Goal: Information Seeking & Learning: Check status

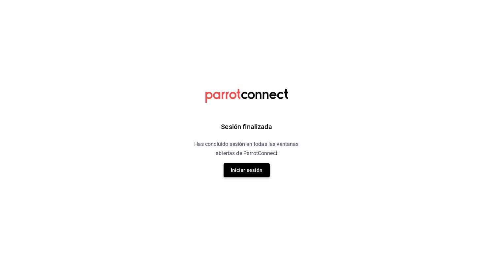
click at [250, 167] on button "Iniciar sesión" at bounding box center [246, 170] width 46 height 14
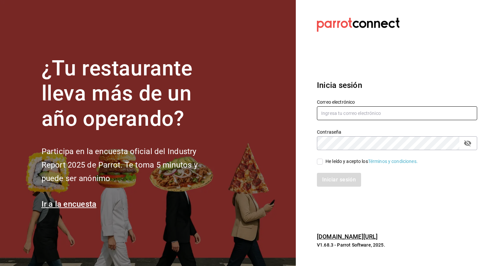
type input "josafat.perez@grupocosteno.com"
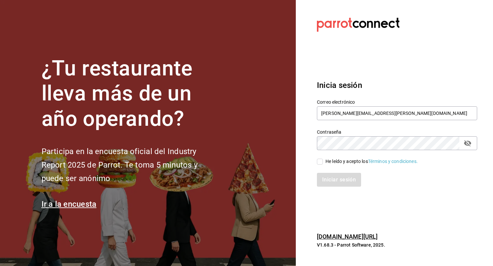
click at [319, 163] on input "He leído y acepto los Términos y condiciones." at bounding box center [320, 162] width 6 height 6
checkbox input "true"
click at [326, 179] on button "Iniciar sesión" at bounding box center [339, 180] width 45 height 14
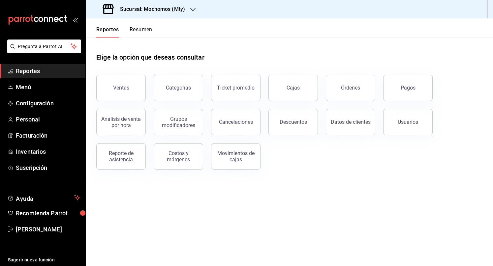
click at [245, 34] on header "Reportes Resumen" at bounding box center [289, 27] width 407 height 19
click at [286, 116] on button "Descuentos" at bounding box center [292, 122] width 49 height 26
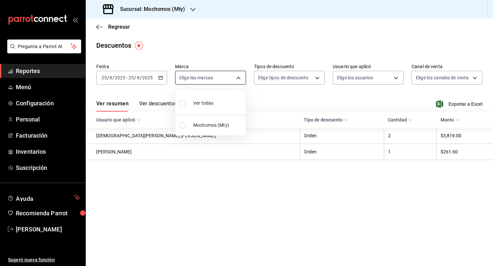
click at [221, 74] on body "Pregunta a Parrot AI Reportes Menú Configuración Personal Facturación Inventari…" at bounding box center [246, 133] width 493 height 266
click at [221, 74] on div at bounding box center [246, 133] width 493 height 266
click at [161, 77] on icon "button" at bounding box center [160, 77] width 5 height 5
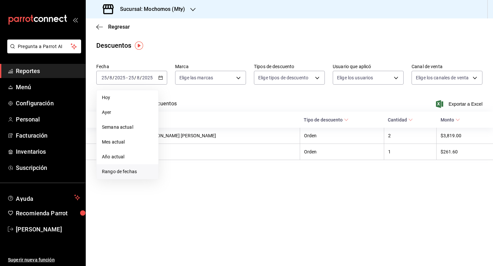
click at [128, 168] on li "Rango de fechas" at bounding box center [128, 171] width 62 height 15
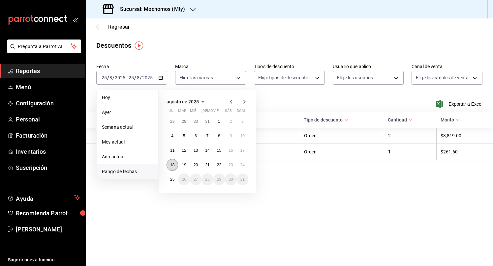
click at [169, 165] on button "18" at bounding box center [172, 165] width 12 height 12
click at [169, 181] on button "25" at bounding box center [172, 180] width 12 height 12
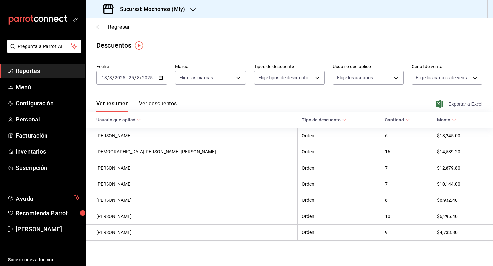
click at [436, 104] on icon "button" at bounding box center [439, 104] width 7 height 8
click at [175, 9] on h3 "Sucursal: Mochomos (Mty)" at bounding box center [150, 9] width 70 height 8
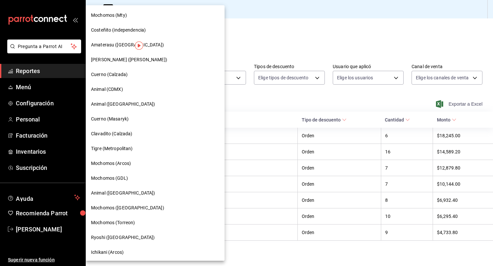
click at [102, 43] on span "Amaterasu ([GEOGRAPHIC_DATA])" at bounding box center [127, 45] width 73 height 7
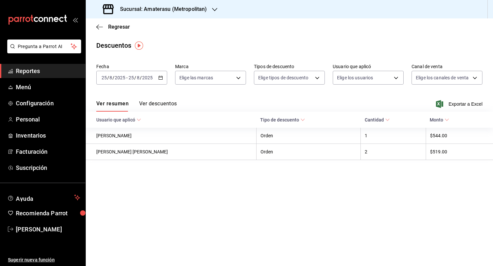
click at [160, 75] on icon "button" at bounding box center [160, 77] width 5 height 5
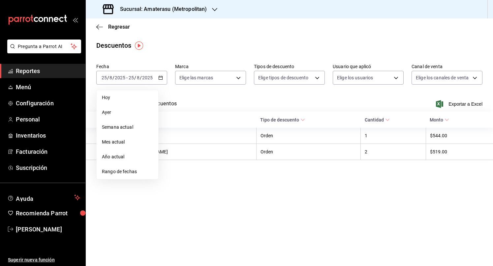
click at [123, 176] on li "Rango de fechas" at bounding box center [128, 171] width 62 height 15
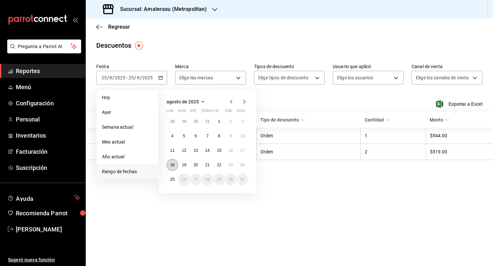
click at [176, 166] on button "18" at bounding box center [172, 165] width 12 height 12
click at [171, 178] on abbr "25" at bounding box center [172, 179] width 4 height 5
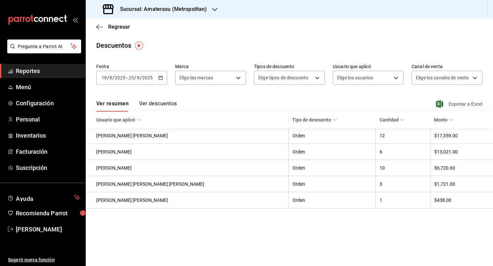
click at [439, 105] on icon "button" at bounding box center [439, 104] width 7 height 8
click at [171, 7] on h3 "Sucursal: Amaterasu (Metropolitan)" at bounding box center [161, 9] width 92 height 8
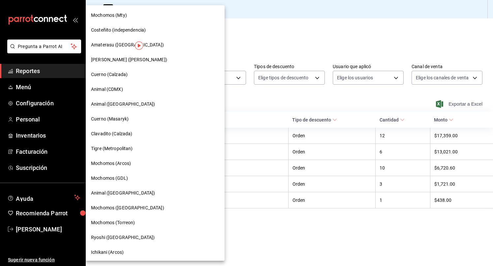
click at [162, 61] on div "[PERSON_NAME] ([PERSON_NAME])" at bounding box center [155, 59] width 128 height 7
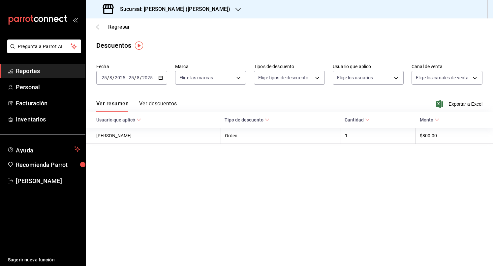
click at [161, 79] on \(Stroke\) "button" at bounding box center [160, 78] width 4 height 4
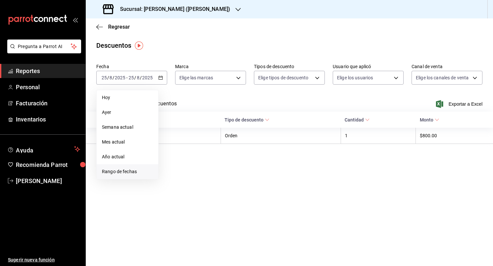
click at [118, 173] on span "Rango de fechas" at bounding box center [127, 171] width 51 height 7
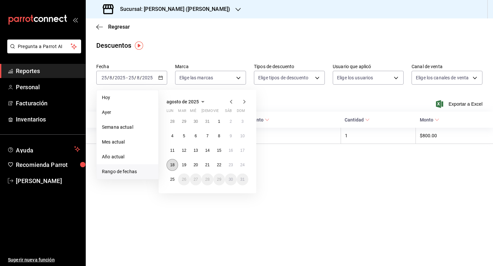
click at [173, 164] on abbr "18" at bounding box center [172, 165] width 4 height 5
click at [174, 183] on button "25" at bounding box center [172, 180] width 12 height 12
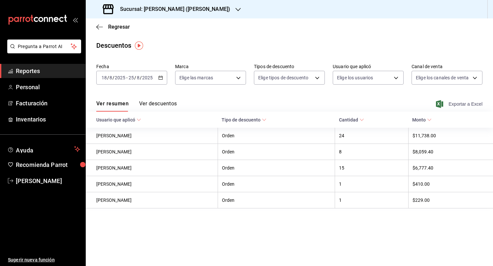
click at [440, 105] on icon "button" at bounding box center [439, 104] width 7 height 8
click at [187, 3] on div "Sucursal: [PERSON_NAME] ([PERSON_NAME])" at bounding box center [167, 9] width 152 height 18
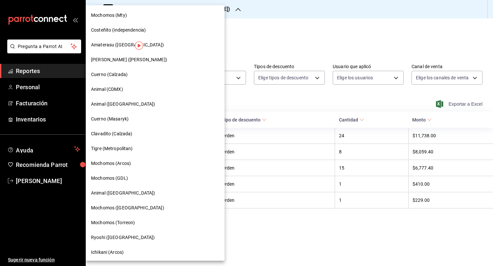
click at [229, 36] on div at bounding box center [246, 133] width 493 height 266
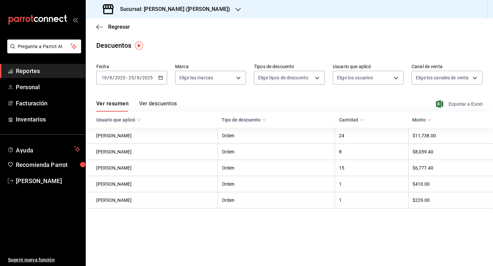
click at [180, 12] on h3 "Sucursal: [PERSON_NAME] ([PERSON_NAME])" at bounding box center [172, 9] width 115 height 8
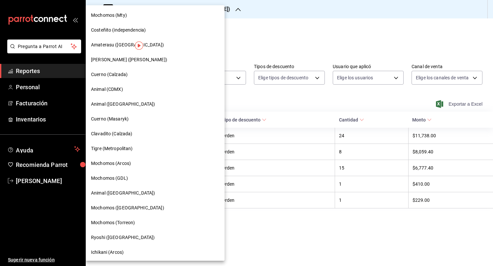
click at [215, 107] on div at bounding box center [246, 133] width 493 height 266
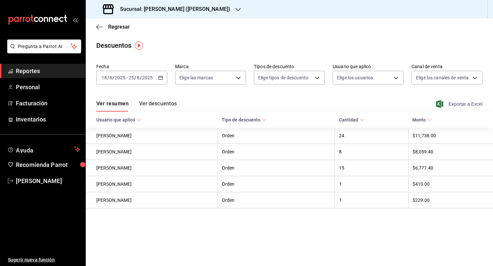
click at [213, 8] on h3 "Sucursal: [PERSON_NAME] ([PERSON_NAME])" at bounding box center [172, 9] width 115 height 8
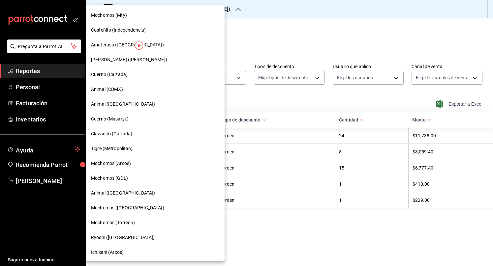
click at [125, 77] on span "Cuerno (Calzada)" at bounding box center [109, 74] width 37 height 7
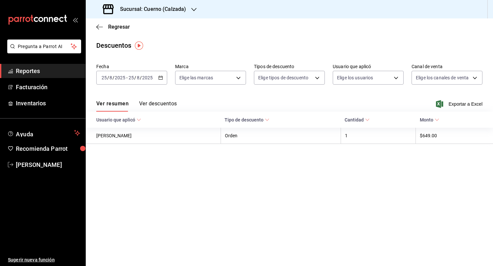
click at [159, 79] on \(Stroke\) "button" at bounding box center [160, 78] width 4 height 4
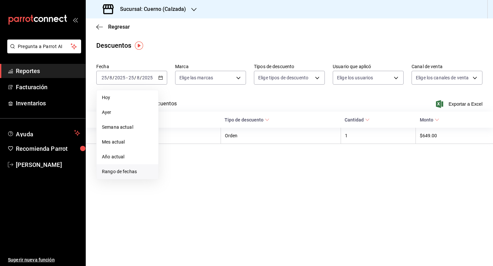
click at [135, 171] on span "Rango de fechas" at bounding box center [127, 171] width 51 height 7
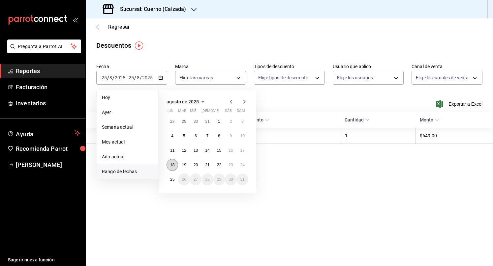
click at [171, 164] on abbr "18" at bounding box center [172, 165] width 4 height 5
click at [171, 182] on abbr "25" at bounding box center [172, 179] width 4 height 5
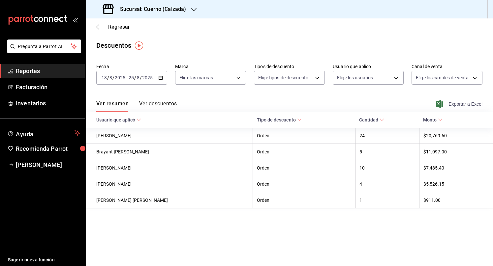
click at [441, 105] on icon "button" at bounding box center [439, 104] width 7 height 8
click at [183, 12] on h3 "Sucursal: Cuerno (Calzada)" at bounding box center [150, 9] width 71 height 8
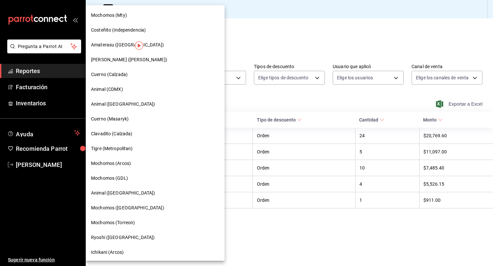
click at [127, 91] on div "Animal (CDMX)" at bounding box center [155, 89] width 128 height 7
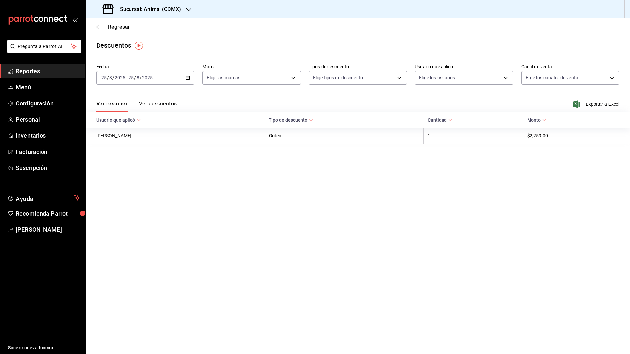
click at [187, 79] on icon "button" at bounding box center [187, 77] width 5 height 5
click at [124, 169] on span "Rango de fechas" at bounding box center [127, 171] width 51 height 7
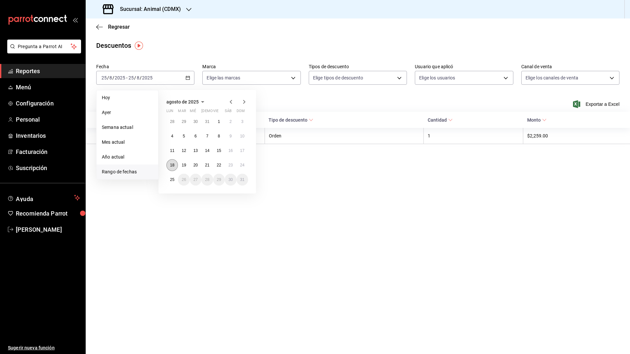
click at [172, 163] on abbr "18" at bounding box center [172, 165] width 4 height 5
click at [172, 179] on abbr "25" at bounding box center [172, 179] width 4 height 5
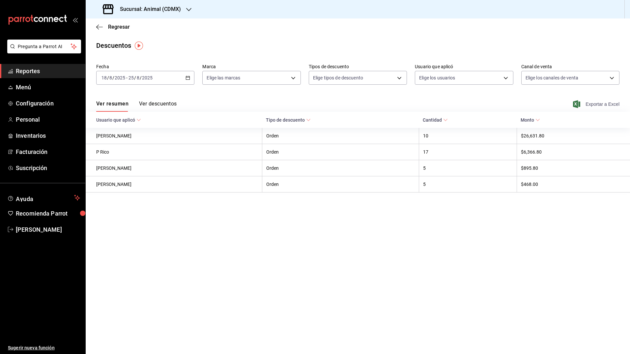
click at [492, 105] on icon "button" at bounding box center [576, 104] width 7 height 8
click at [174, 7] on h3 "Sucursal: Animal (CDMX)" at bounding box center [148, 9] width 66 height 8
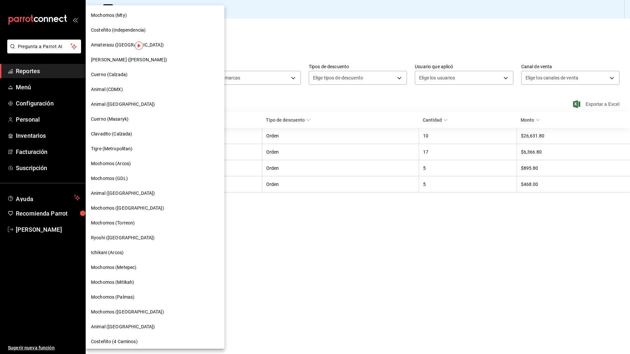
click at [132, 104] on div "Animal ([GEOGRAPHIC_DATA])" at bounding box center [155, 104] width 128 height 7
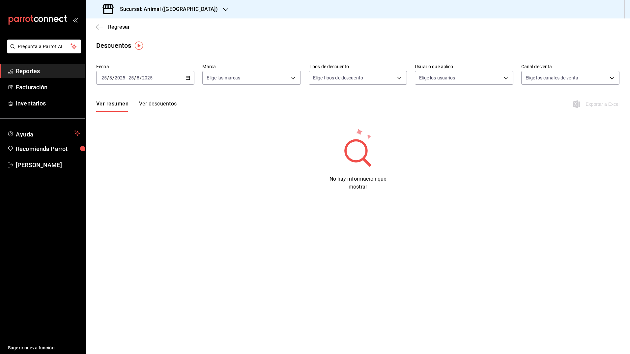
click at [190, 79] on div "[DATE] [DATE] - [DATE] [DATE]" at bounding box center [145, 78] width 98 height 14
click at [127, 172] on span "Rango de fechas" at bounding box center [127, 171] width 51 height 7
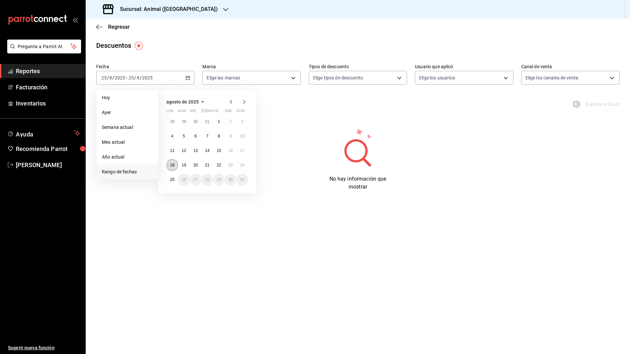
click at [170, 164] on abbr "18" at bounding box center [172, 165] width 4 height 5
click at [173, 182] on button "25" at bounding box center [172, 180] width 12 height 12
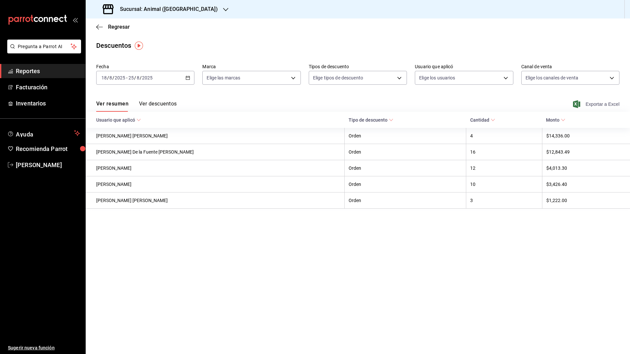
click at [492, 104] on icon "button" at bounding box center [576, 104] width 7 height 8
click at [213, 38] on main "Regresar Descuentos Fecha [DATE] [DATE] - [DATE] [DATE] Marca Elige las marcas …" at bounding box center [358, 185] width 544 height 335
click at [174, 9] on h3 "Sucursal: Animal ([GEOGRAPHIC_DATA])" at bounding box center [166, 9] width 103 height 8
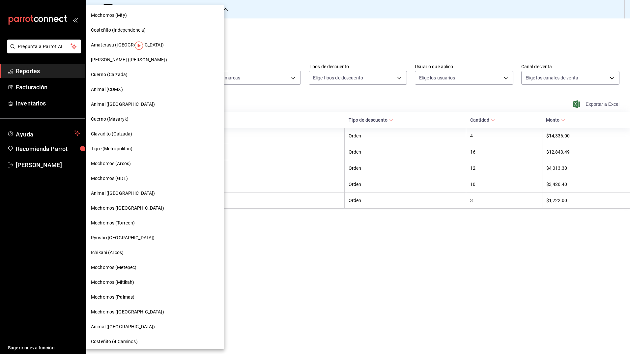
click at [132, 117] on div "Cuerno (Masaryk)" at bounding box center [155, 119] width 128 height 7
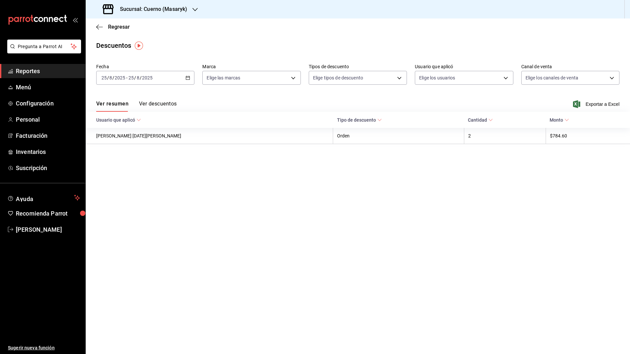
click at [188, 79] on icon "button" at bounding box center [187, 77] width 5 height 5
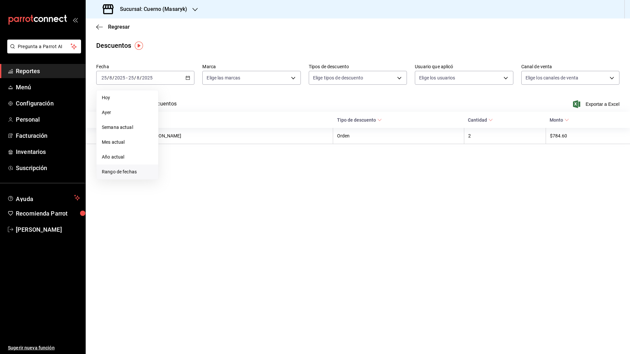
click at [110, 175] on span "Rango de fechas" at bounding box center [127, 171] width 51 height 7
click at [174, 168] on button "18" at bounding box center [172, 165] width 12 height 12
click at [174, 178] on abbr "25" at bounding box center [172, 179] width 4 height 5
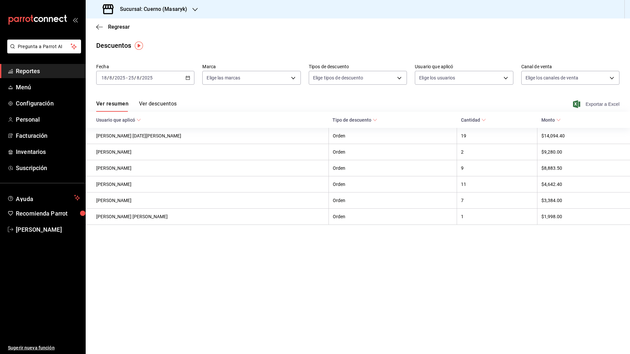
click at [492, 102] on icon "button" at bounding box center [576, 104] width 7 height 8
click at [142, 4] on div "Sucursal: Cuerno (Masaryk)" at bounding box center [145, 9] width 109 height 18
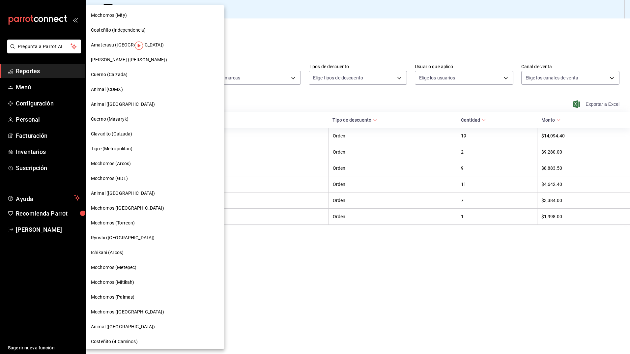
click at [122, 135] on span "Clavadito (Calzada)" at bounding box center [112, 133] width 42 height 7
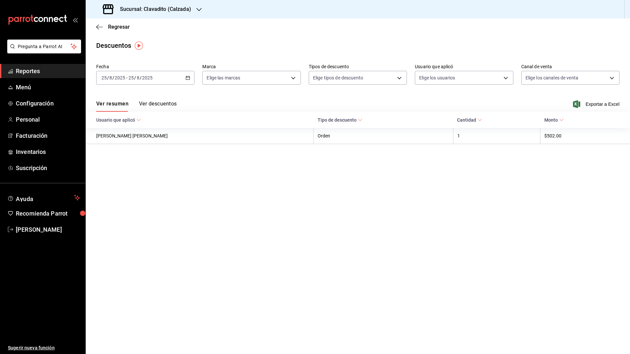
click at [187, 77] on icon "button" at bounding box center [187, 77] width 5 height 5
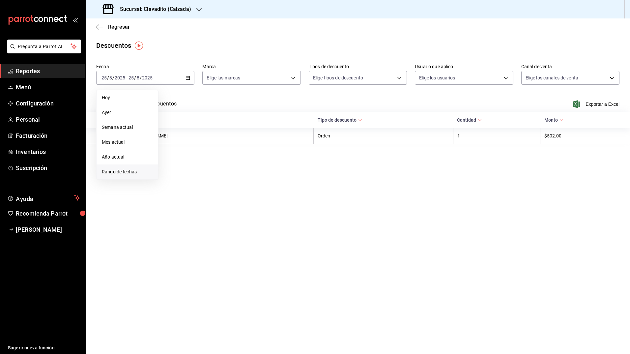
click at [124, 175] on span "Rango de fechas" at bounding box center [127, 171] width 51 height 7
click at [169, 167] on button "18" at bounding box center [172, 165] width 12 height 12
click at [171, 177] on button "25" at bounding box center [172, 180] width 12 height 12
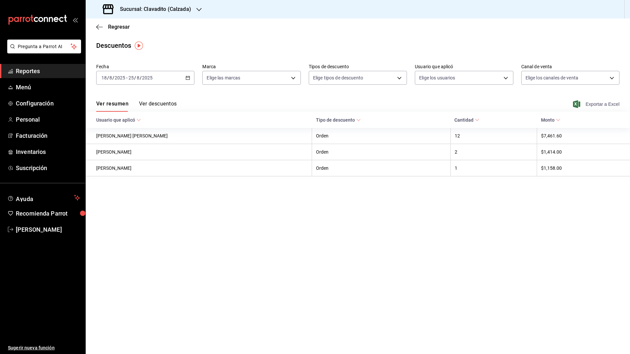
click at [492, 103] on icon "button" at bounding box center [576, 104] width 7 height 8
click at [164, 12] on h3 "Sucursal: Clavadito (Calzada)" at bounding box center [153, 9] width 76 height 8
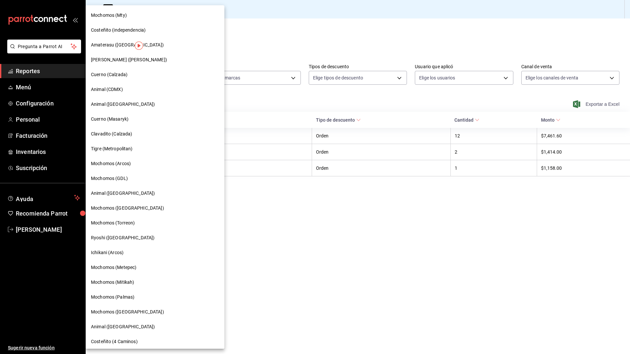
click at [136, 146] on div "Tigre (Metropolitan)" at bounding box center [155, 148] width 128 height 7
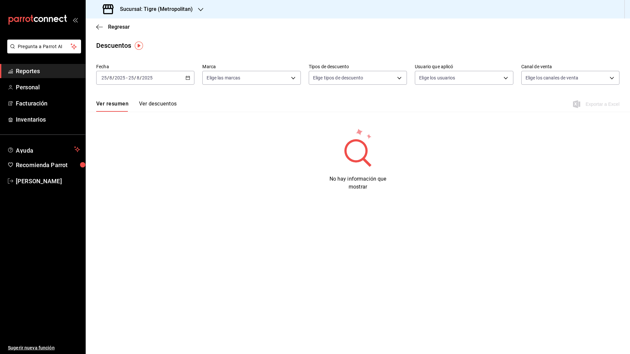
click at [188, 76] on icon "button" at bounding box center [187, 77] width 5 height 5
click at [122, 168] on span "Rango de fechas" at bounding box center [127, 171] width 51 height 7
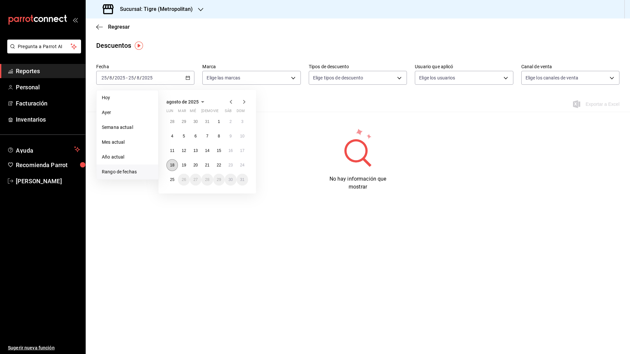
click at [170, 166] on button "18" at bounding box center [172, 165] width 12 height 12
click at [170, 181] on button "25" at bounding box center [172, 180] width 12 height 12
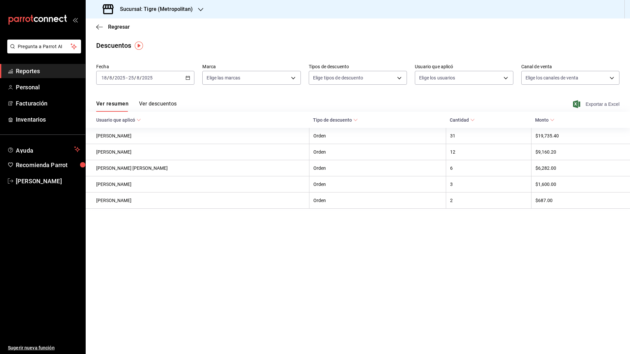
click at [492, 103] on icon "button" at bounding box center [576, 104] width 7 height 8
click at [178, 6] on h3 "Sucursal: Tigre (Metropolitan)" at bounding box center [154, 9] width 78 height 8
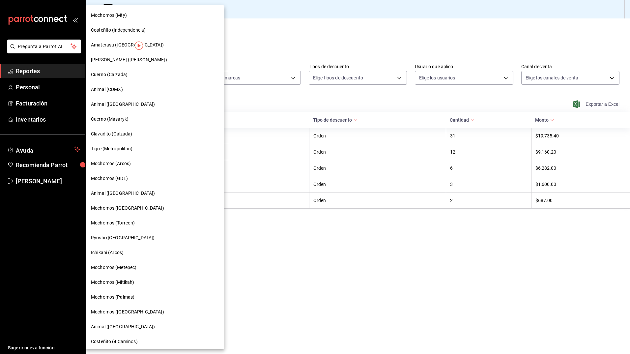
click at [245, 107] on div at bounding box center [315, 177] width 630 height 354
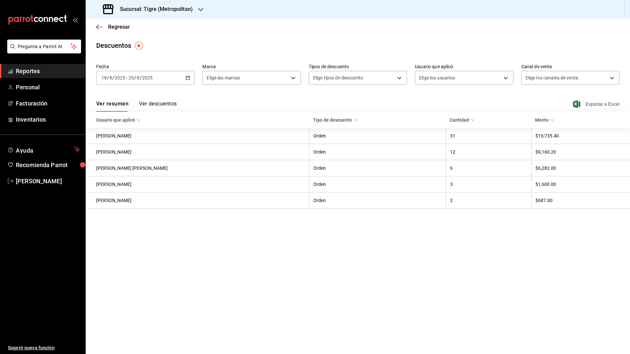
click at [180, 9] on h3 "Sucursal: Tigre (Metropolitan)" at bounding box center [154, 9] width 78 height 8
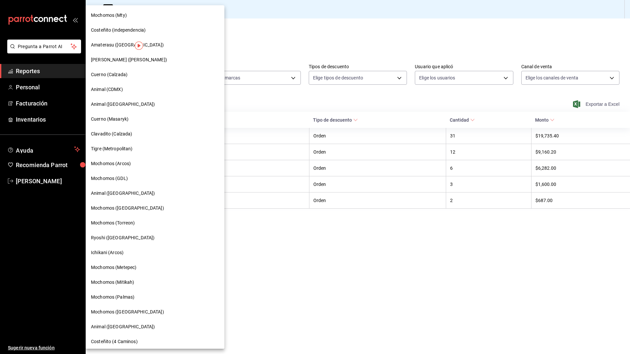
click at [129, 161] on span "Mochomos (Arcos)" at bounding box center [111, 163] width 40 height 7
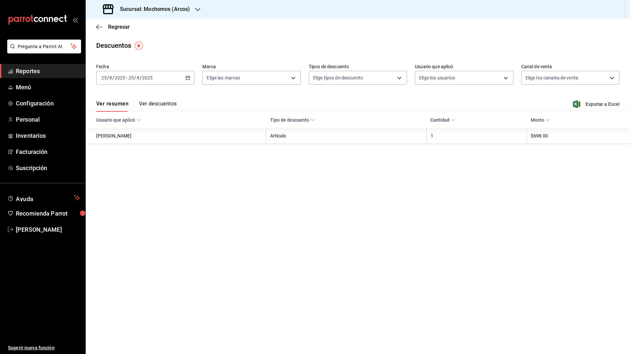
click at [188, 77] on icon "button" at bounding box center [187, 77] width 5 height 5
click at [128, 173] on span "Rango de fechas" at bounding box center [127, 171] width 51 height 7
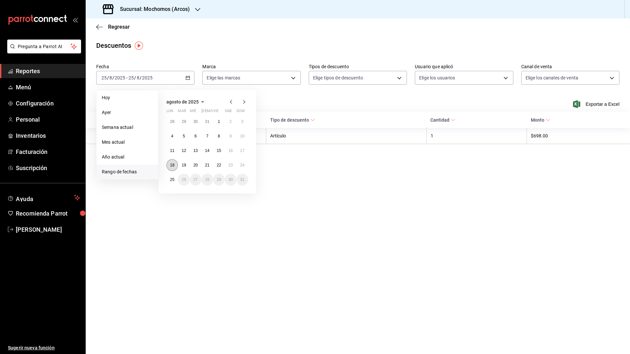
click at [173, 168] on button "18" at bounding box center [172, 165] width 12 height 12
click at [172, 180] on abbr "25" at bounding box center [172, 179] width 4 height 5
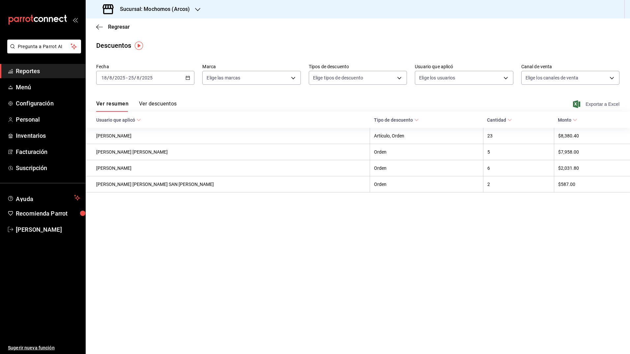
click at [492, 104] on icon "button" at bounding box center [576, 104] width 7 height 8
click at [216, 41] on div "Descuentos" at bounding box center [358, 46] width 544 height 10
click at [176, 9] on h3 "Sucursal: Mochomos (Arcos)" at bounding box center [152, 9] width 75 height 8
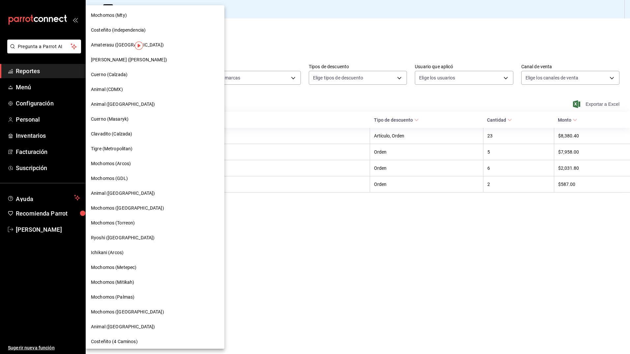
click at [237, 13] on div at bounding box center [315, 177] width 630 height 354
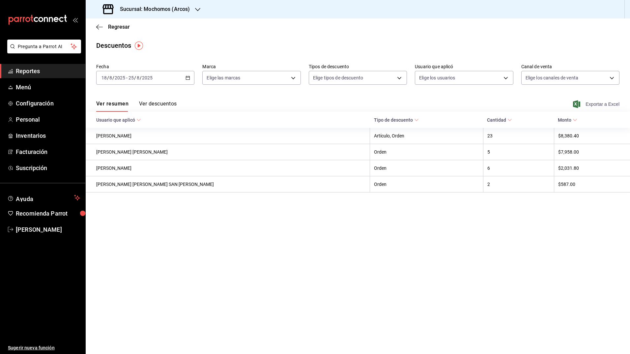
click at [174, 12] on h3 "Sucursal: Mochomos (Arcos)" at bounding box center [152, 9] width 75 height 8
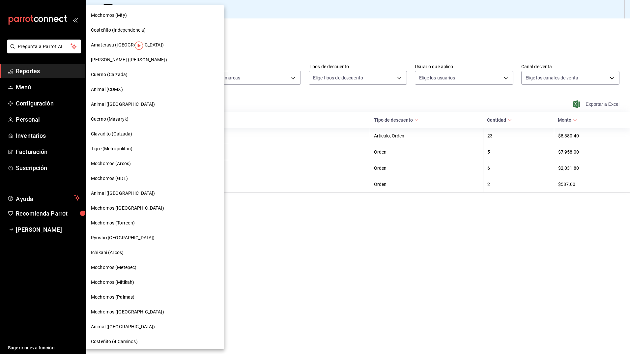
click at [132, 180] on div "Mochomos (GDL)" at bounding box center [155, 178] width 128 height 7
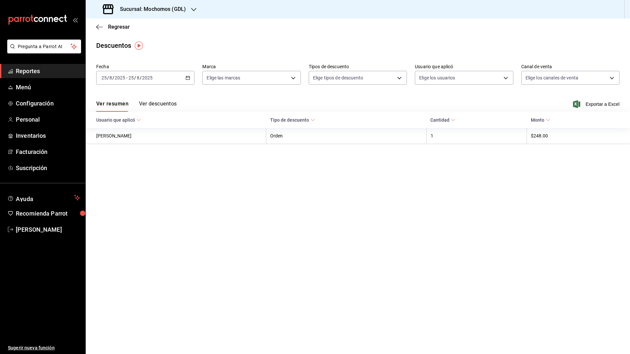
click at [187, 77] on icon "button" at bounding box center [187, 77] width 5 height 5
click at [124, 170] on span "Rango de fechas" at bounding box center [127, 171] width 51 height 7
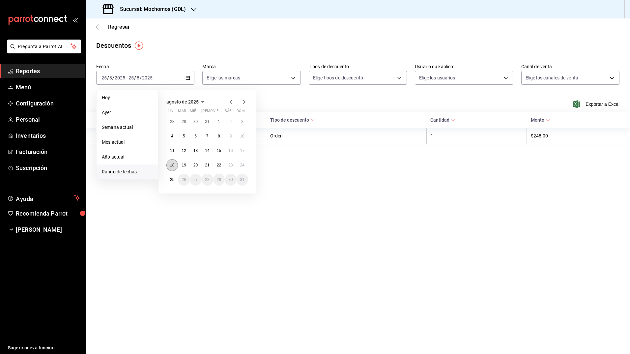
click at [170, 163] on abbr "18" at bounding box center [172, 165] width 4 height 5
click at [172, 178] on abbr "25" at bounding box center [172, 179] width 4 height 5
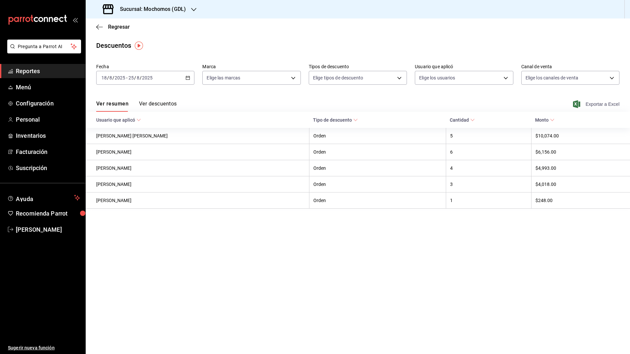
click at [492, 107] on icon "button" at bounding box center [576, 104] width 7 height 8
click at [164, 5] on h3 "Sucursal: Mochomos (GDL)" at bounding box center [150, 9] width 71 height 8
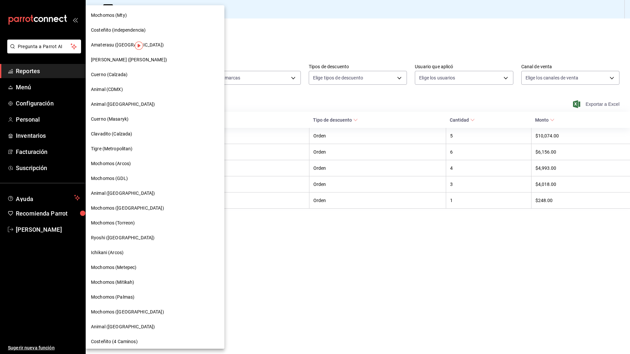
click at [132, 196] on div "Animal ([GEOGRAPHIC_DATA])" at bounding box center [155, 193] width 128 height 7
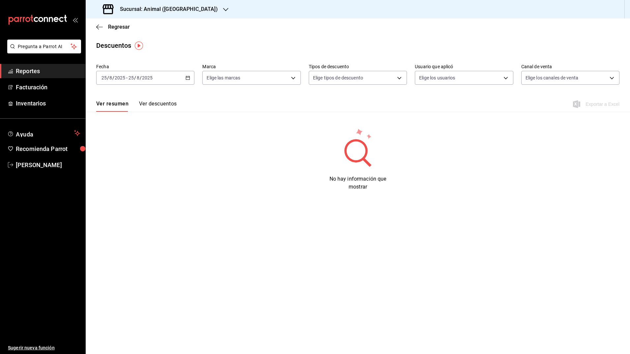
click at [187, 79] on icon "button" at bounding box center [187, 77] width 5 height 5
click at [134, 173] on span "Rango de fechas" at bounding box center [127, 171] width 51 height 7
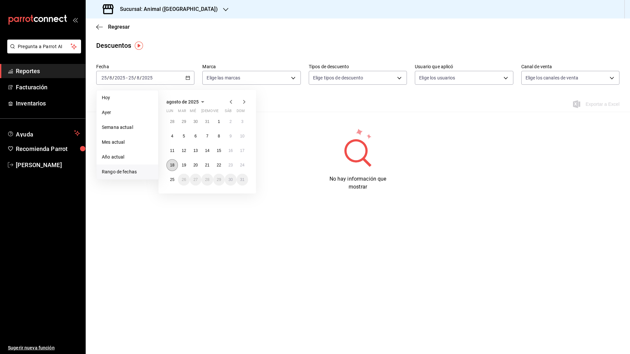
click at [174, 160] on button "18" at bounding box center [172, 165] width 12 height 12
click at [174, 176] on button "25" at bounding box center [172, 180] width 12 height 12
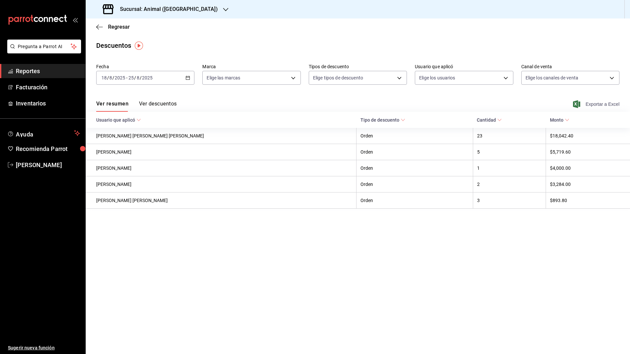
click at [492, 103] on icon "button" at bounding box center [576, 104] width 7 height 8
click at [164, 11] on h3 "Sucursal: Animal ([GEOGRAPHIC_DATA])" at bounding box center [166, 9] width 103 height 8
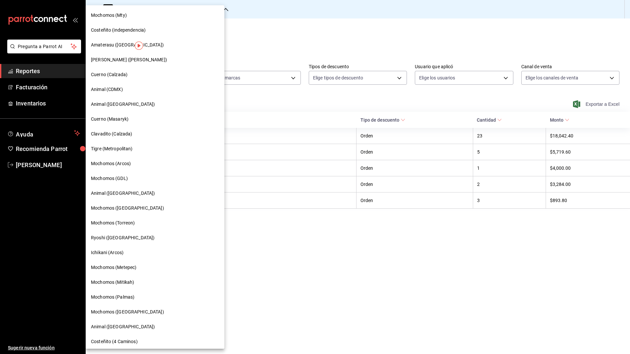
click at [135, 209] on span "Mochomos ([GEOGRAPHIC_DATA])" at bounding box center [127, 208] width 73 height 7
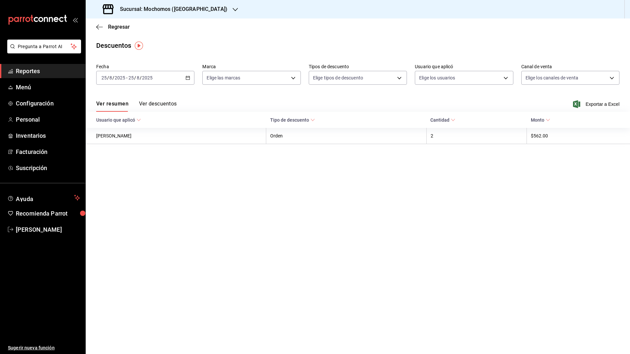
click at [186, 80] on div "[DATE] [DATE] - [DATE] [DATE]" at bounding box center [145, 78] width 98 height 14
click at [129, 174] on span "Rango de fechas" at bounding box center [127, 171] width 51 height 7
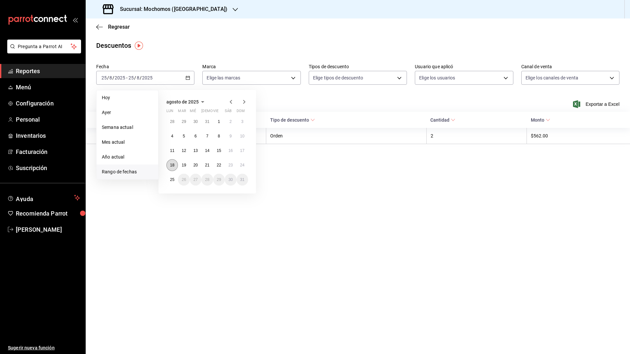
click at [171, 167] on abbr "18" at bounding box center [172, 165] width 4 height 5
click at [171, 177] on abbr "25" at bounding box center [172, 179] width 4 height 5
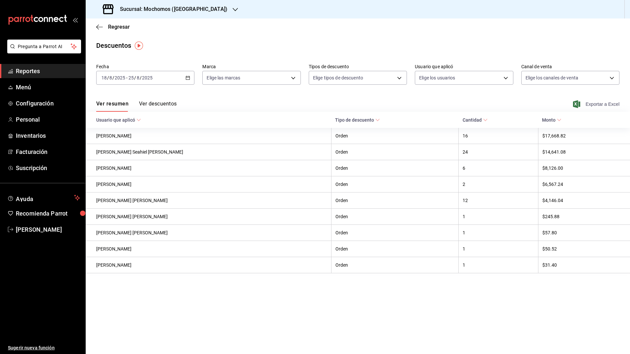
click at [492, 103] on icon "button" at bounding box center [576, 104] width 7 height 8
click at [150, 11] on h3 "Sucursal: Mochomos ([GEOGRAPHIC_DATA])" at bounding box center [171, 9] width 113 height 8
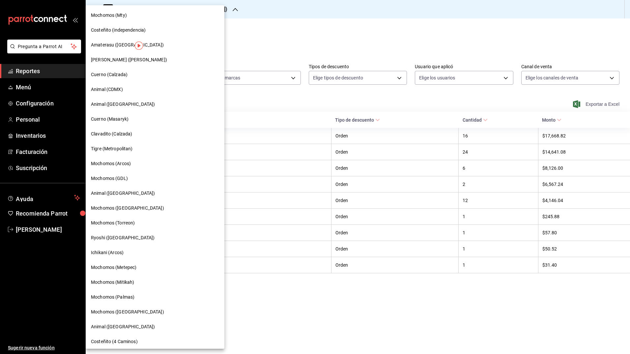
click at [241, 36] on div at bounding box center [315, 177] width 630 height 354
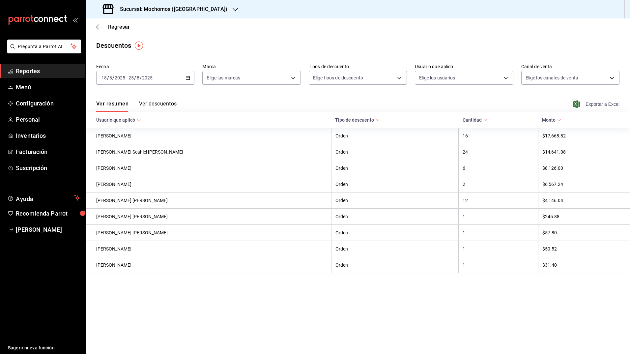
click at [186, 13] on div "Sucursal: Mochomos ([GEOGRAPHIC_DATA])" at bounding box center [166, 9] width 150 height 18
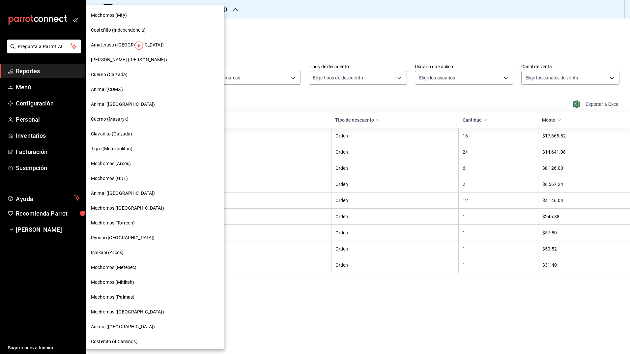
click at [134, 221] on span "Mochomos (Torreon)" at bounding box center [113, 222] width 44 height 7
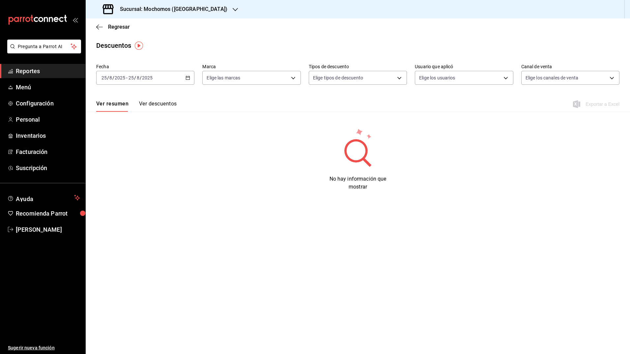
click at [187, 78] on icon "button" at bounding box center [187, 77] width 5 height 5
click at [128, 170] on span "Rango de fechas" at bounding box center [127, 171] width 51 height 7
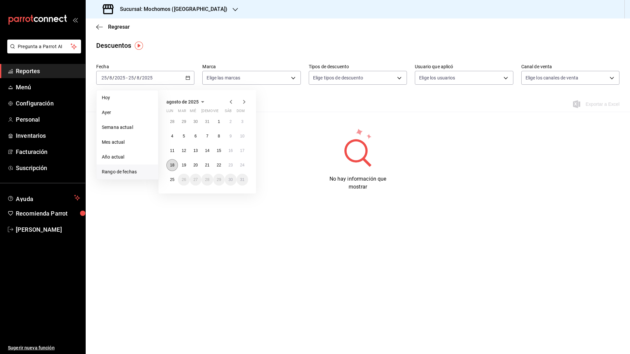
click at [172, 163] on abbr "18" at bounding box center [172, 165] width 4 height 5
click at [171, 178] on abbr "25" at bounding box center [172, 179] width 4 height 5
click at [172, 165] on abbr "18" at bounding box center [172, 165] width 4 height 5
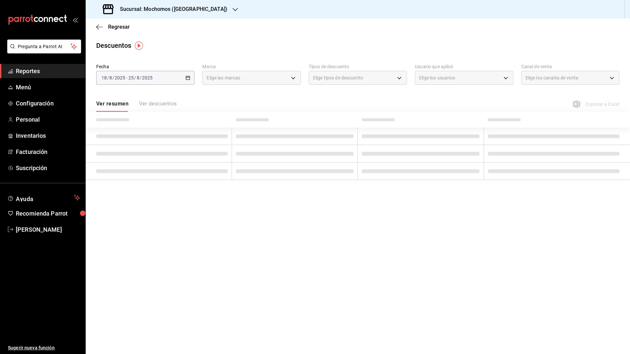
click at [261, 34] on div "Regresar" at bounding box center [358, 26] width 544 height 17
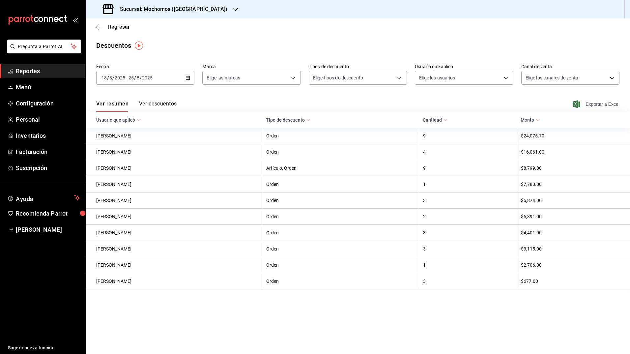
click at [492, 101] on icon "button" at bounding box center [576, 104] width 7 height 8
click at [261, 45] on div "Descuentos" at bounding box center [358, 46] width 544 height 10
click at [171, 9] on h3 "Sucursal: Mochomos ([GEOGRAPHIC_DATA])" at bounding box center [171, 9] width 113 height 8
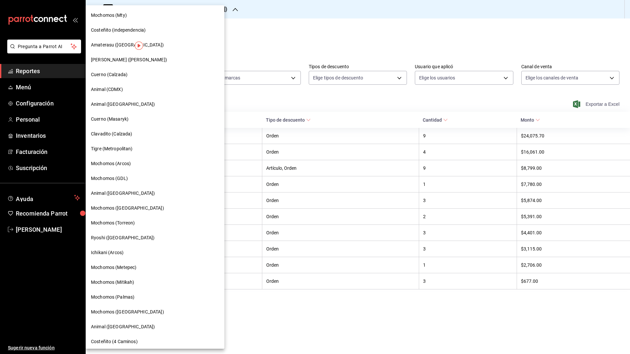
click at [129, 237] on div "Ryoshi ([GEOGRAPHIC_DATA])" at bounding box center [155, 237] width 128 height 7
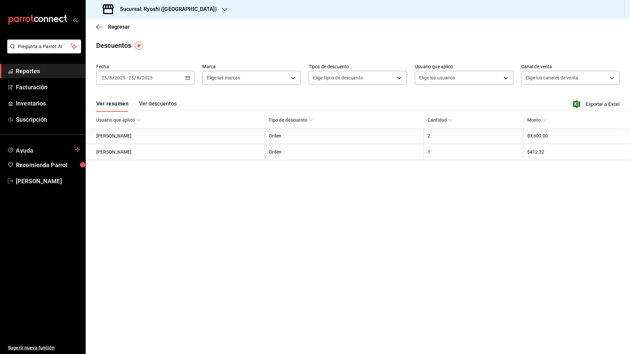
click at [187, 79] on icon "button" at bounding box center [187, 77] width 5 height 5
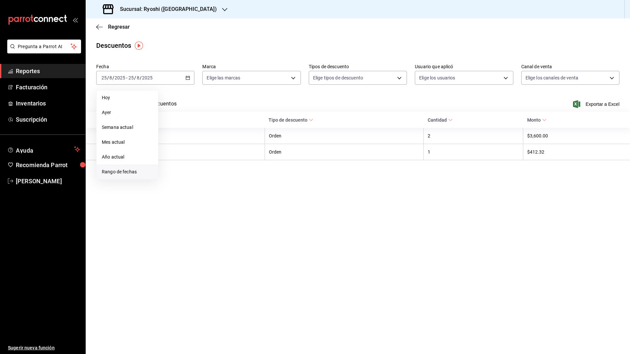
click at [135, 172] on span "Rango de fechas" at bounding box center [127, 171] width 51 height 7
click at [171, 168] on button "18" at bounding box center [172, 165] width 12 height 12
click at [173, 179] on abbr "25" at bounding box center [172, 179] width 4 height 5
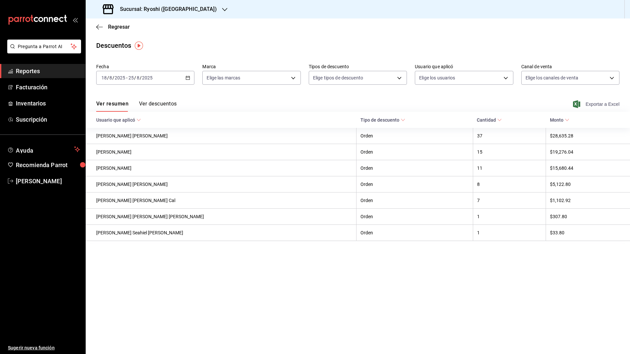
click at [492, 104] on icon "button" at bounding box center [576, 104] width 7 height 8
click at [175, 9] on h3 "Sucursal: Ryoshi ([GEOGRAPHIC_DATA])" at bounding box center [166, 9] width 102 height 8
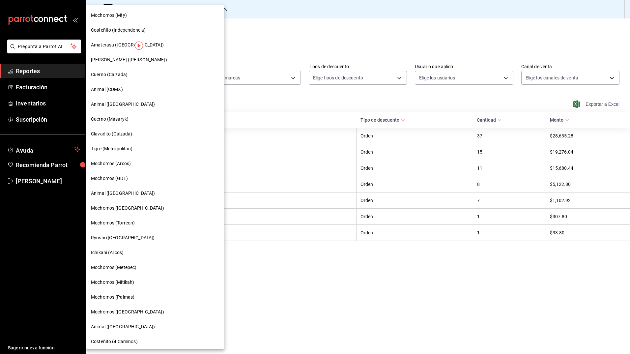
click at [129, 251] on div "Ichikani (Arcos)" at bounding box center [155, 252] width 128 height 7
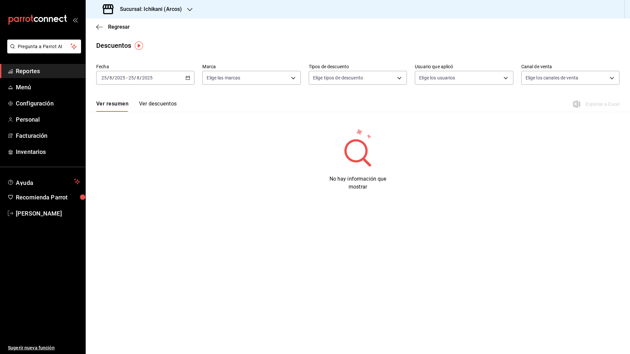
click at [187, 78] on icon "button" at bounding box center [187, 77] width 5 height 5
click at [127, 169] on span "Rango de fechas" at bounding box center [127, 171] width 51 height 7
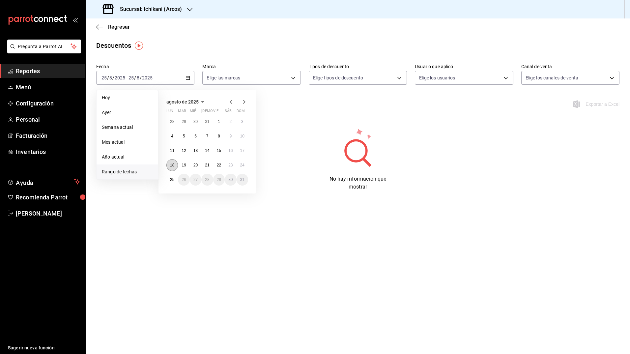
click at [168, 166] on button "18" at bounding box center [172, 165] width 12 height 12
click at [172, 179] on abbr "25" at bounding box center [172, 179] width 4 height 5
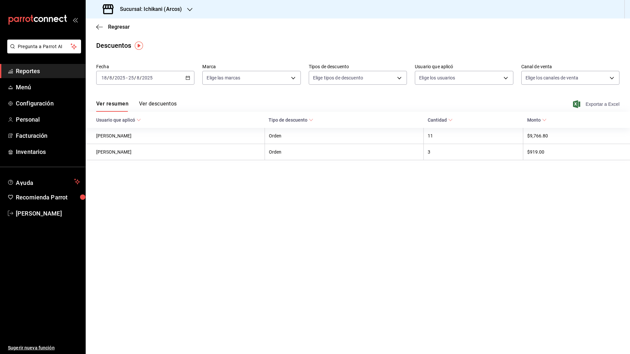
click at [492, 104] on icon "button" at bounding box center [576, 104] width 7 height 8
click at [222, 43] on div "Descuentos" at bounding box center [358, 46] width 544 height 10
click at [170, 10] on h3 "Sucursal: Ichikani (Arcos)" at bounding box center [148, 9] width 67 height 8
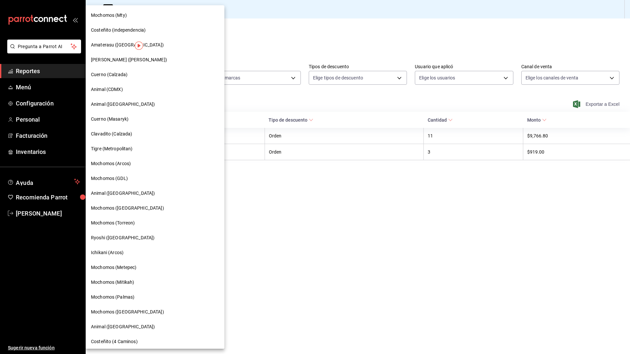
click at [144, 266] on div "Mochomos (Metepec)" at bounding box center [155, 267] width 128 height 7
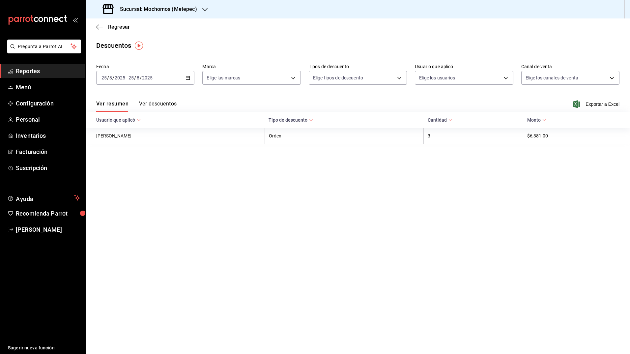
click at [188, 77] on icon "button" at bounding box center [187, 77] width 5 height 5
click at [128, 173] on span "Rango de fechas" at bounding box center [127, 171] width 51 height 7
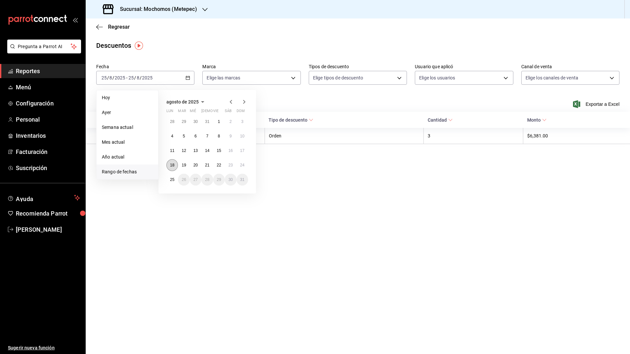
click at [169, 163] on button "18" at bounding box center [172, 165] width 12 height 12
click at [171, 180] on abbr "25" at bounding box center [172, 179] width 4 height 5
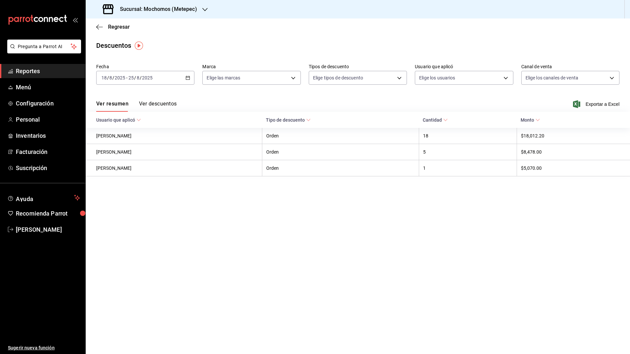
click at [261, 103] on div "Ver resumen Ver descuentos Exportar a Excel" at bounding box center [358, 102] width 544 height 19
click at [492, 104] on icon "button" at bounding box center [576, 104] width 7 height 8
click at [188, 12] on h3 "Sucursal: Mochomos (Metepec)" at bounding box center [156, 9] width 82 height 8
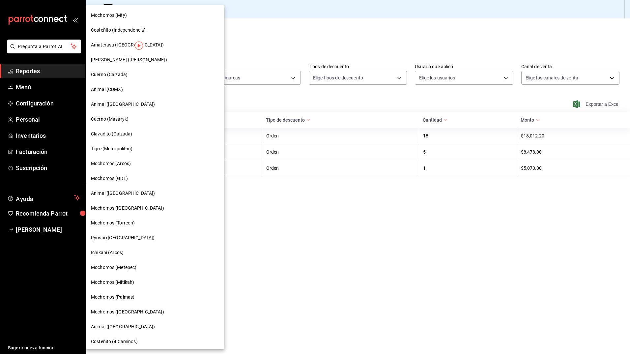
click at [135, 266] on div "Mochomos (Mitikah)" at bounding box center [155, 282] width 139 height 15
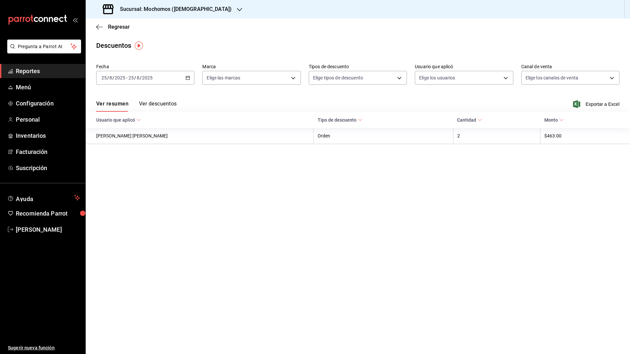
click at [189, 77] on \(Stroke\) "button" at bounding box center [188, 77] width 4 height 0
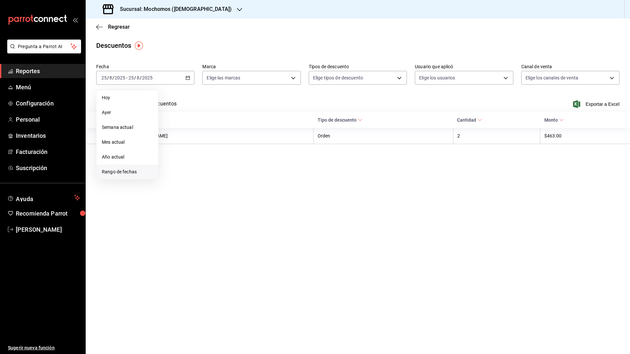
click at [136, 170] on span "Rango de fechas" at bounding box center [127, 171] width 51 height 7
click at [168, 163] on button "18" at bounding box center [172, 165] width 12 height 12
click at [170, 178] on abbr "25" at bounding box center [172, 179] width 4 height 5
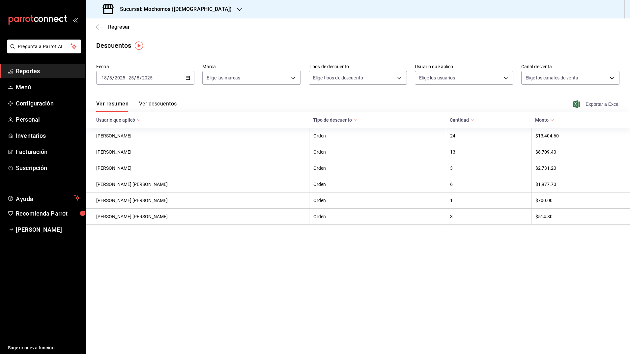
click at [492, 104] on icon "button" at bounding box center [576, 104] width 7 height 8
click at [179, 11] on h3 "Sucursal: Mochomos ([DEMOGRAPHIC_DATA])" at bounding box center [173, 9] width 117 height 8
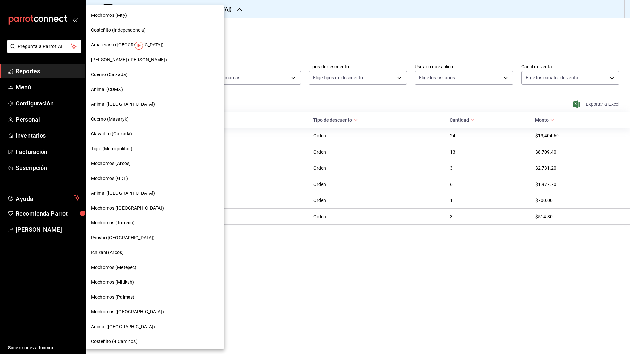
click at [132, 266] on span "Mochomos (Palmas)" at bounding box center [112, 297] width 43 height 7
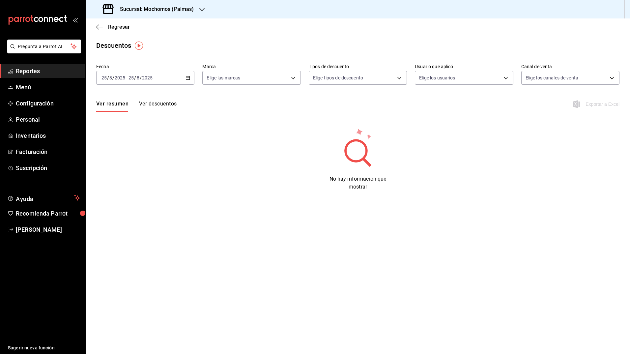
click at [188, 75] on icon "button" at bounding box center [187, 77] width 5 height 5
click at [122, 170] on span "Rango de fechas" at bounding box center [127, 171] width 51 height 7
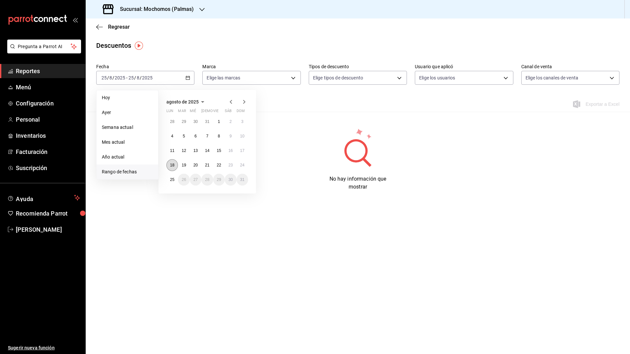
click at [170, 162] on button "18" at bounding box center [172, 165] width 12 height 12
click at [173, 176] on button "25" at bounding box center [172, 180] width 12 height 12
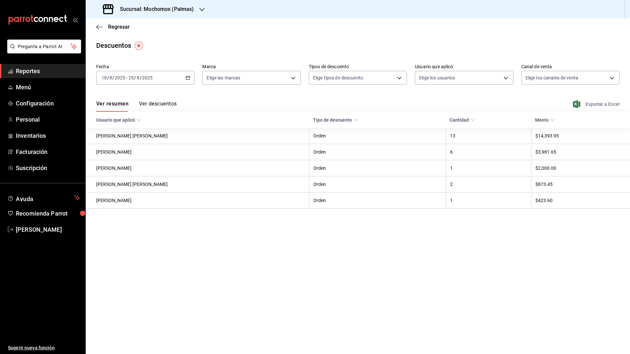
click at [492, 102] on icon "button" at bounding box center [576, 104] width 7 height 8
click at [401, 33] on div "Regresar" at bounding box center [358, 26] width 544 height 17
click at [179, 11] on h3 "Sucursal: Mochomos (Palmas)" at bounding box center [154, 9] width 79 height 8
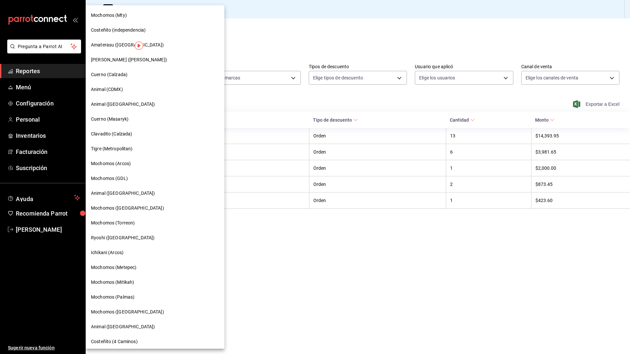
click at [244, 43] on div at bounding box center [315, 177] width 630 height 354
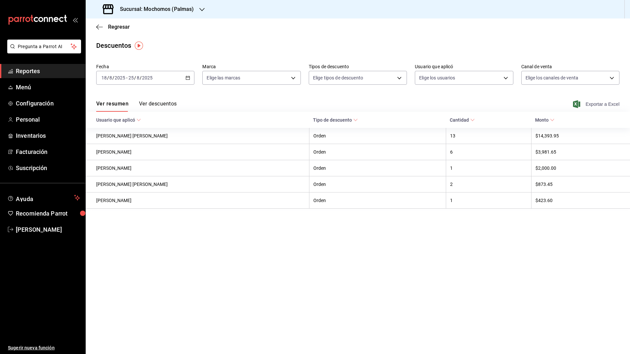
click at [185, 12] on h3 "Sucursal: Mochomos (Palmas)" at bounding box center [154, 9] width 79 height 8
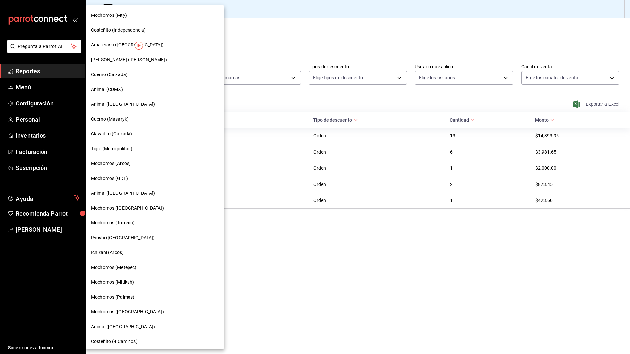
click at [156, 266] on div "Mochomos ([GEOGRAPHIC_DATA])" at bounding box center [155, 311] width 128 height 7
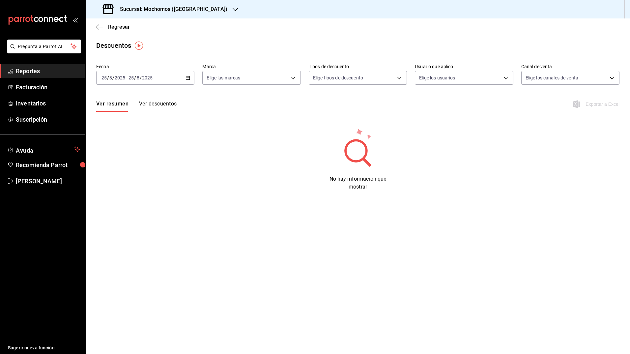
click at [190, 75] on div "[DATE] [DATE] - [DATE] [DATE]" at bounding box center [145, 78] width 98 height 14
click at [122, 174] on span "Rango de fechas" at bounding box center [127, 171] width 51 height 7
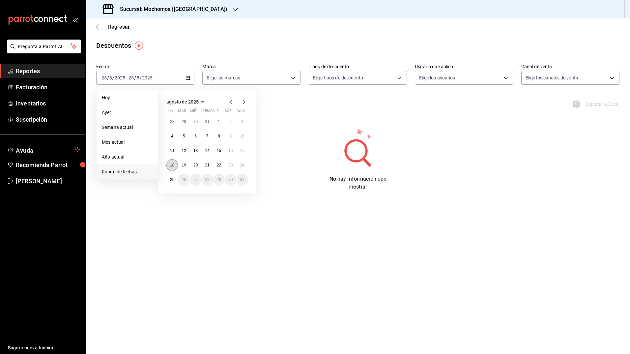
click at [171, 169] on button "18" at bounding box center [172, 165] width 12 height 12
click at [171, 179] on abbr "25" at bounding box center [172, 179] width 4 height 5
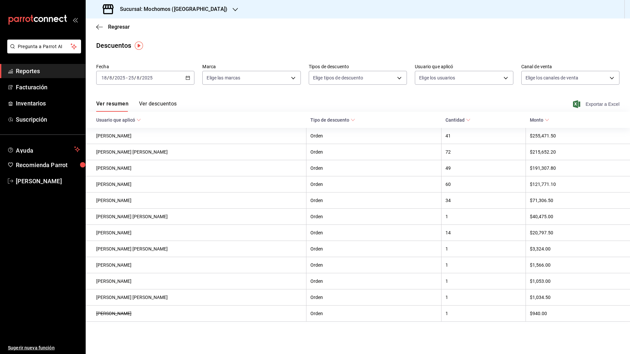
click at [492, 104] on icon "button" at bounding box center [576, 104] width 7 height 8
click at [170, 11] on h3 "Sucursal: Mochomos ([GEOGRAPHIC_DATA])" at bounding box center [171, 9] width 113 height 8
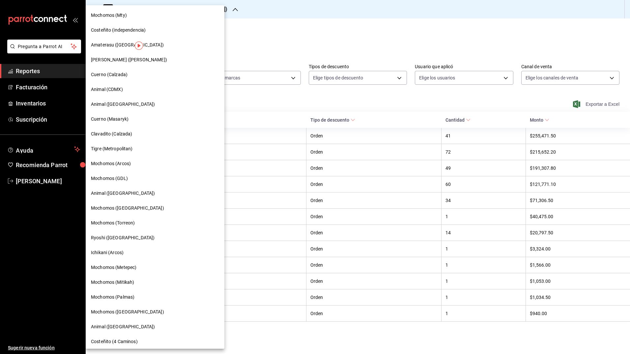
click at [221, 26] on div at bounding box center [315, 177] width 630 height 354
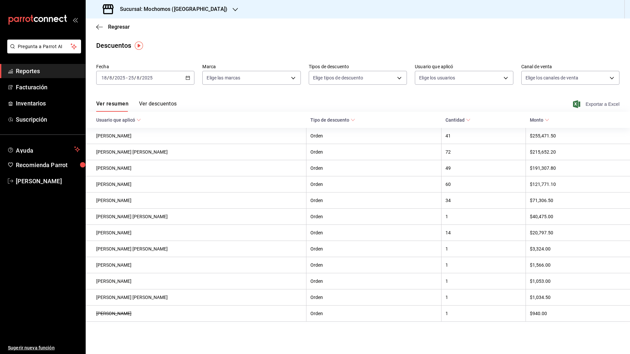
click at [186, 8] on h3 "Sucursal: Mochomos ([GEOGRAPHIC_DATA])" at bounding box center [171, 9] width 113 height 8
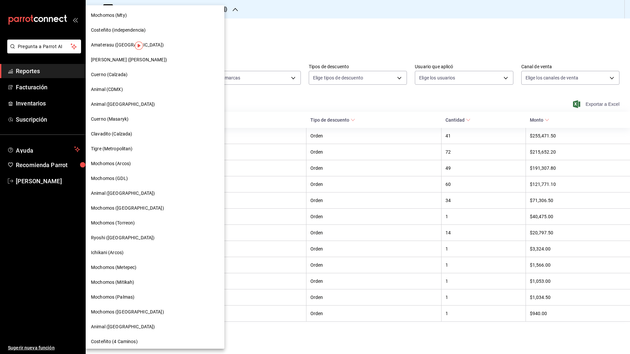
click at [138, 266] on div "Animal ([GEOGRAPHIC_DATA])" at bounding box center [155, 326] width 139 height 15
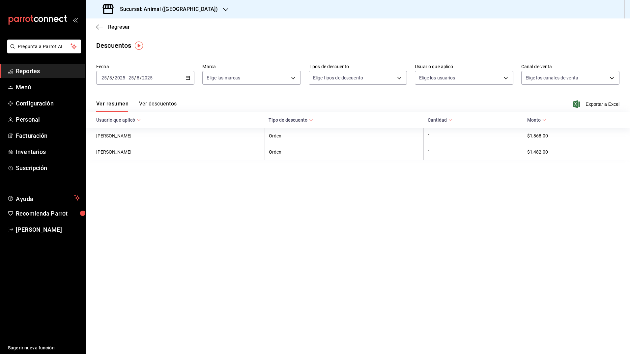
click at [186, 77] on icon "button" at bounding box center [187, 77] width 5 height 5
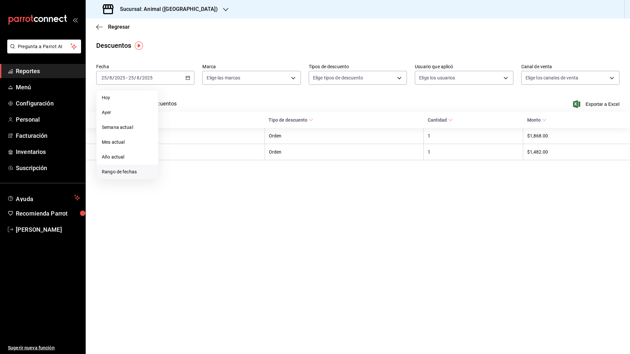
click at [127, 170] on span "Rango de fechas" at bounding box center [127, 171] width 51 height 7
click at [173, 164] on abbr "18" at bounding box center [172, 165] width 4 height 5
click at [170, 180] on abbr "25" at bounding box center [172, 179] width 4 height 5
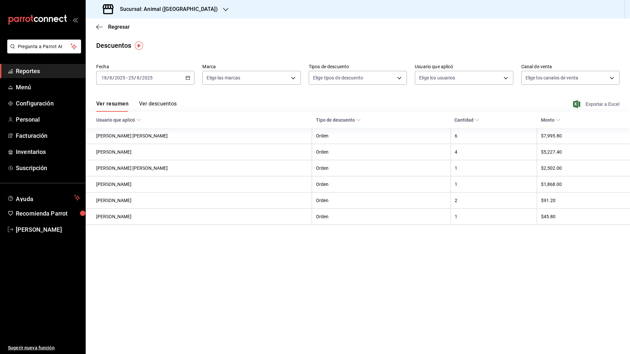
click at [492, 103] on icon "button" at bounding box center [576, 104] width 7 height 8
click at [170, 6] on h3 "Sucursal: Animal ([GEOGRAPHIC_DATA])" at bounding box center [166, 9] width 103 height 8
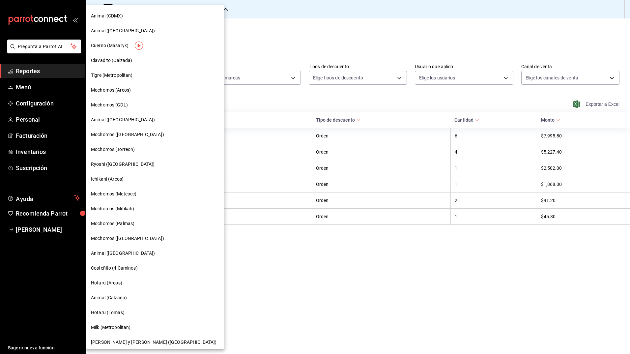
scroll to position [74, 0]
click at [127, 266] on div "Hotaru (Arcos)" at bounding box center [155, 282] width 128 height 7
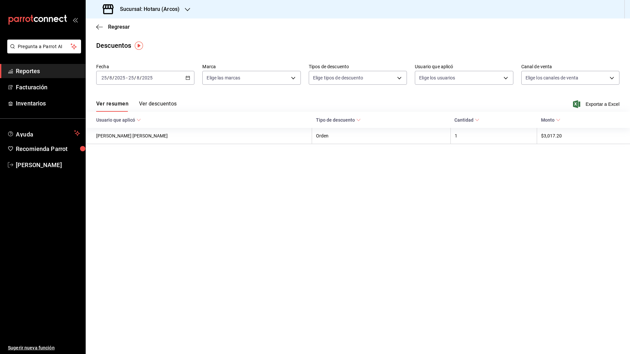
click at [183, 77] on div "[DATE] [DATE] - [DATE] [DATE]" at bounding box center [145, 78] width 98 height 14
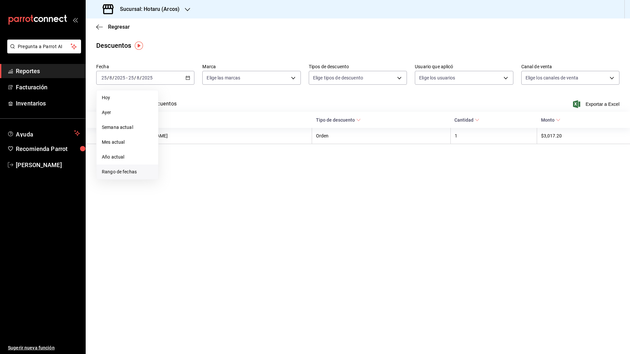
click at [120, 171] on span "Rango de fechas" at bounding box center [127, 171] width 51 height 7
click at [174, 164] on abbr "18" at bounding box center [172, 165] width 4 height 5
click at [174, 175] on button "25" at bounding box center [172, 180] width 12 height 12
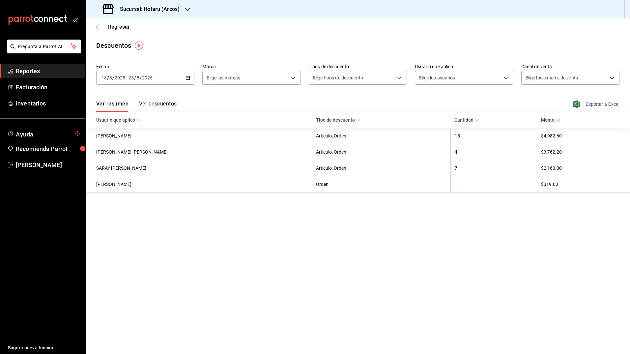
click at [492, 104] on icon "button" at bounding box center [576, 104] width 7 height 8
click at [165, 11] on h3 "Sucursal: Hotaru (Arcos)" at bounding box center [147, 9] width 65 height 8
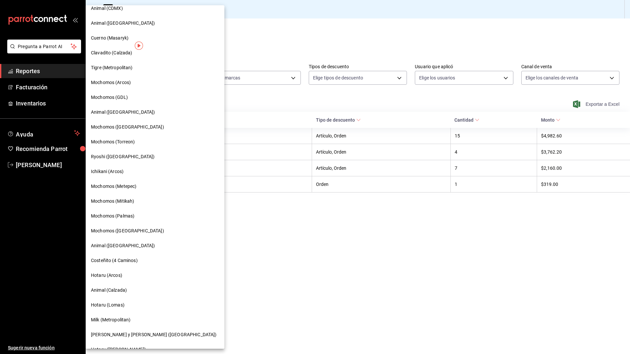
scroll to position [82, 0]
click at [121, 266] on span "Animal (Calzada)" at bounding box center [109, 289] width 36 height 7
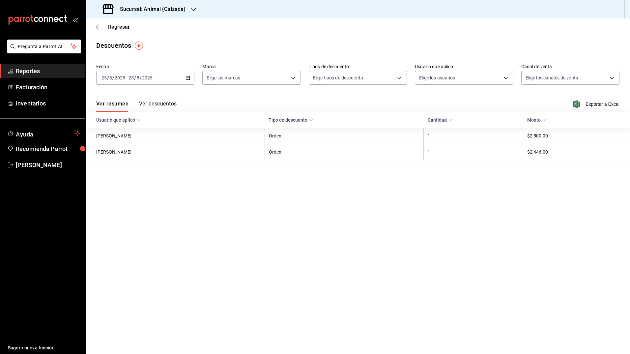
click at [187, 78] on icon "button" at bounding box center [187, 77] width 5 height 5
click at [115, 174] on span "Rango de fechas" at bounding box center [127, 171] width 51 height 7
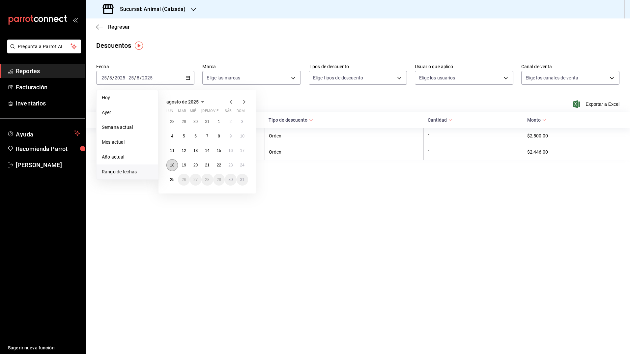
click at [173, 168] on button "18" at bounding box center [172, 165] width 12 height 12
click at [171, 178] on abbr "25" at bounding box center [172, 179] width 4 height 5
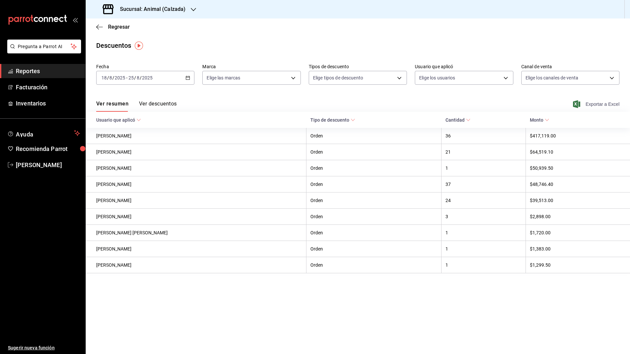
click at [492, 103] on icon "button" at bounding box center [576, 104] width 7 height 8
click at [173, 6] on h3 "Sucursal: Animal (Calzada)" at bounding box center [150, 9] width 71 height 8
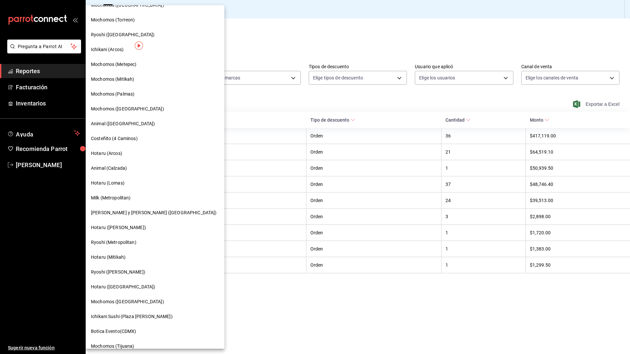
scroll to position [205, 0]
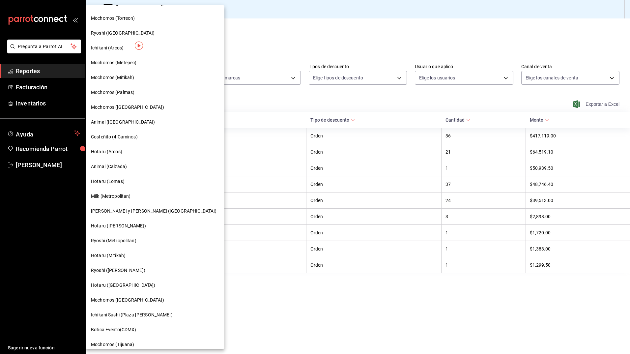
click at [126, 181] on div "Hotaru (Lomas)" at bounding box center [155, 181] width 128 height 7
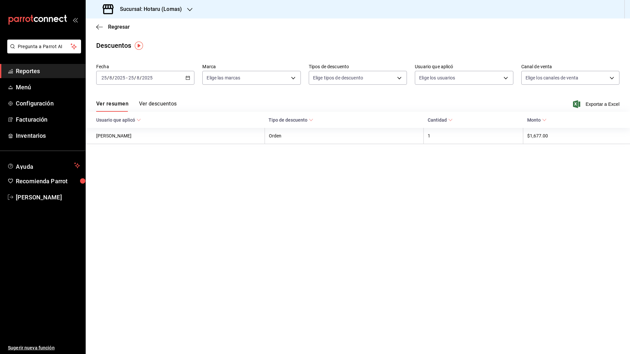
click at [189, 79] on icon "button" at bounding box center [187, 77] width 5 height 5
click at [128, 175] on span "Rango de fechas" at bounding box center [127, 171] width 51 height 7
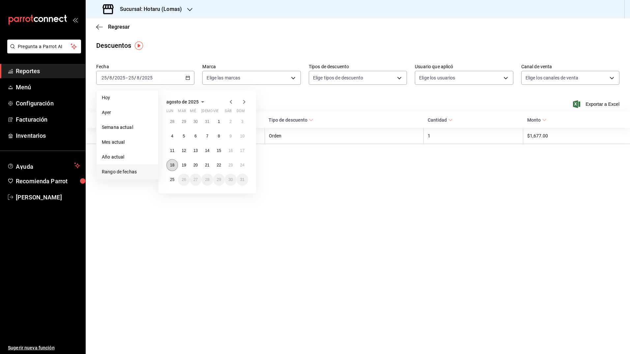
click at [171, 164] on abbr "18" at bounding box center [172, 165] width 4 height 5
click at [171, 180] on abbr "25" at bounding box center [172, 179] width 4 height 5
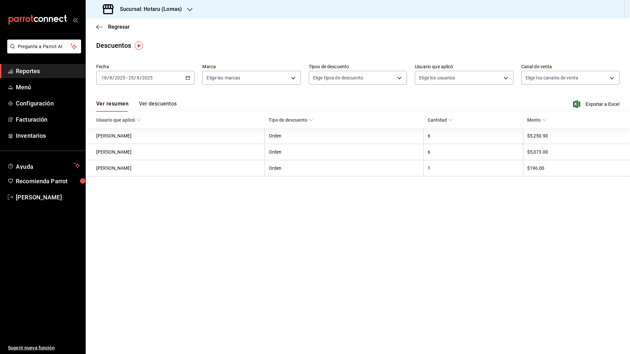
click at [492, 102] on div "Ver resumen Ver descuentos Exportar a Excel" at bounding box center [358, 102] width 544 height 19
click at [492, 102] on icon "button" at bounding box center [576, 104] width 7 height 8
click at [184, 13] on div "Sucursal: Hotaru (Lomas)" at bounding box center [143, 9] width 104 height 18
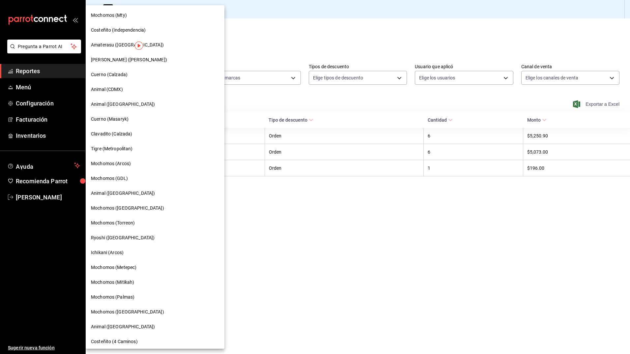
click at [237, 232] on div at bounding box center [315, 177] width 630 height 354
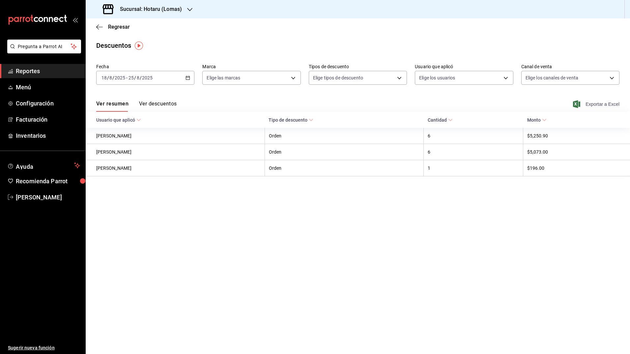
click at [184, 10] on div "Sucursal: Hotaru (Lomas)" at bounding box center [143, 9] width 104 height 18
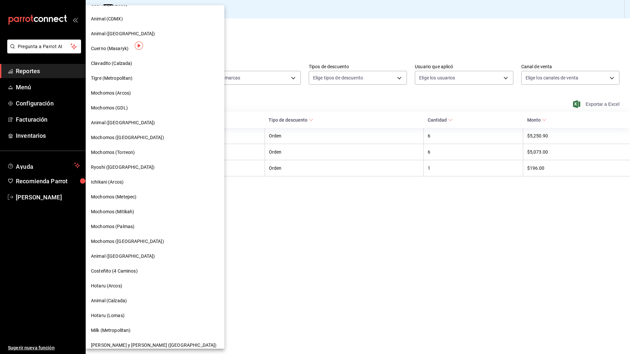
scroll to position [77, 0]
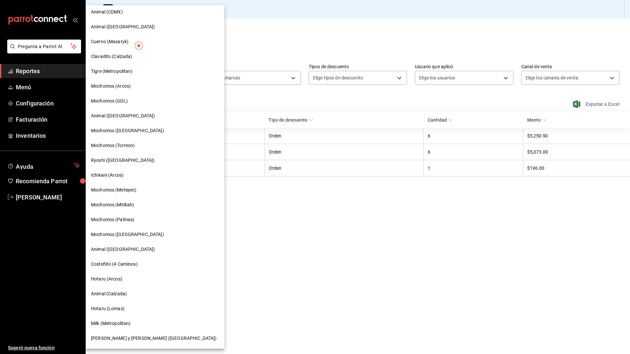
click at [249, 266] on div at bounding box center [315, 177] width 630 height 354
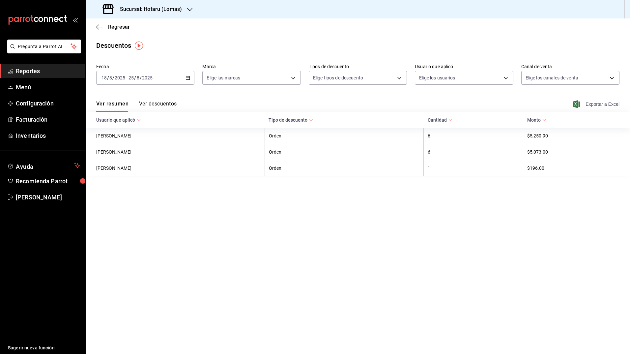
click at [166, 5] on h3 "Sucursal: Hotaru (Lomas)" at bounding box center [148, 9] width 67 height 8
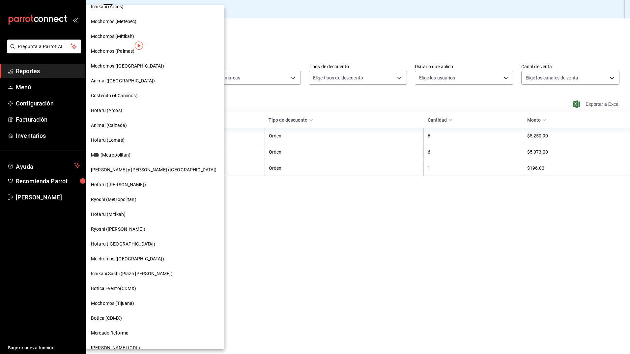
scroll to position [246, 0]
click at [142, 159] on div "Milk (Metropolitan)" at bounding box center [155, 154] width 139 height 15
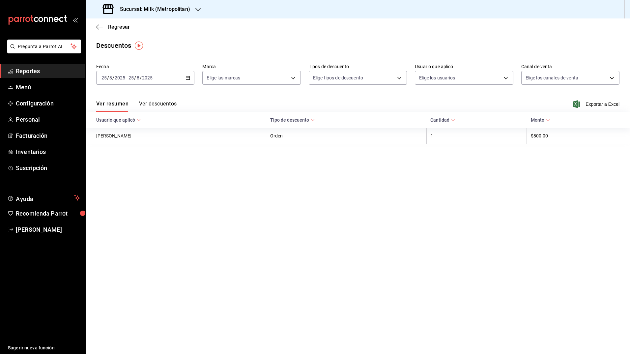
click at [190, 77] on icon "button" at bounding box center [187, 77] width 5 height 5
click at [122, 168] on span "Rango de fechas" at bounding box center [127, 171] width 51 height 7
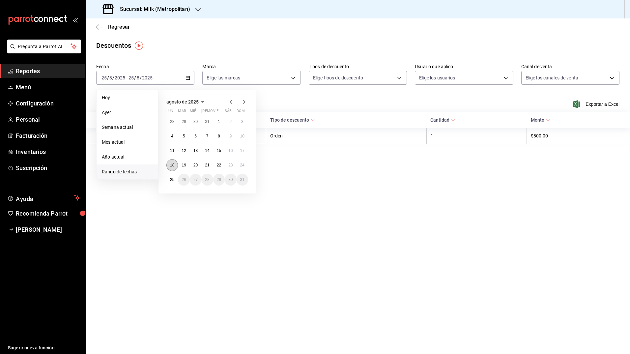
click at [177, 162] on button "18" at bounding box center [172, 165] width 12 height 12
click at [173, 181] on abbr "25" at bounding box center [172, 179] width 4 height 5
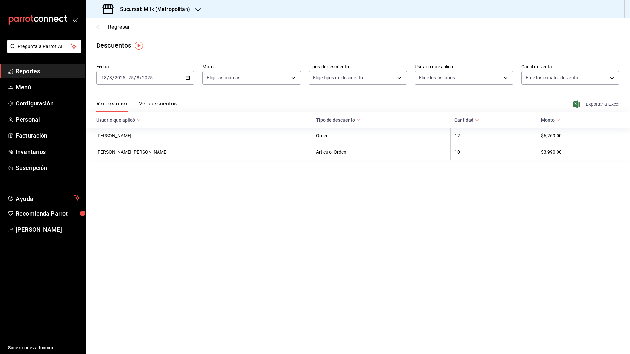
click at [492, 105] on icon "button" at bounding box center [576, 104] width 7 height 8
click at [176, 4] on div "Sucursal: Milk (Metropolitan)" at bounding box center [147, 9] width 112 height 18
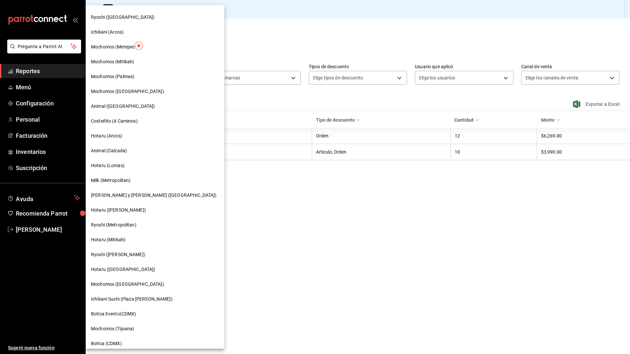
scroll to position [270, 0]
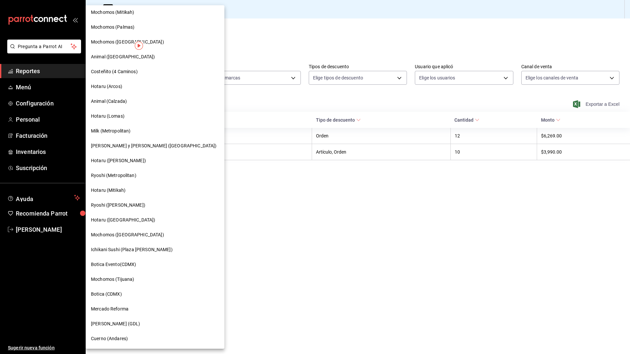
click at [130, 144] on span "[PERSON_NAME] y [PERSON_NAME] ([GEOGRAPHIC_DATA])" at bounding box center [154, 145] width 126 height 7
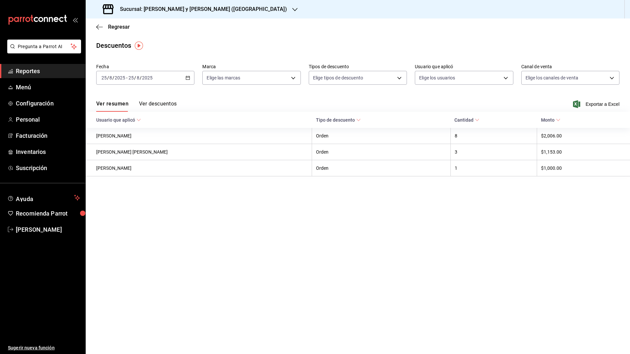
click at [189, 76] on \(Stroke\) "button" at bounding box center [189, 76] width 0 height 0
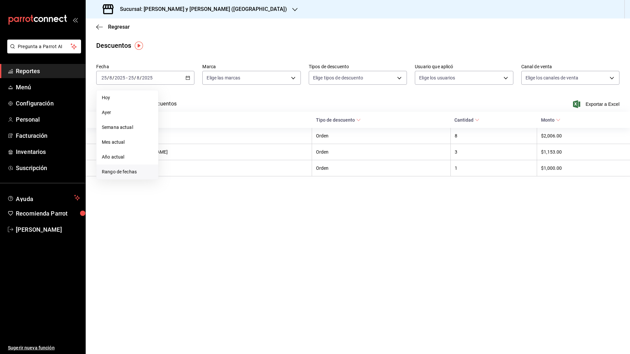
click at [127, 168] on li "Rango de fechas" at bounding box center [128, 171] width 62 height 15
click at [167, 163] on button "18" at bounding box center [172, 165] width 12 height 12
click at [171, 179] on abbr "25" at bounding box center [172, 179] width 4 height 5
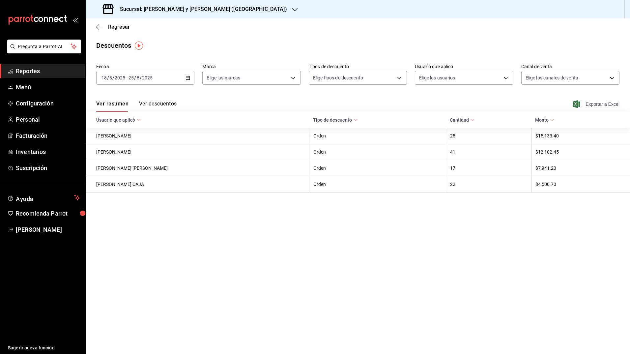
click at [492, 105] on icon "button" at bounding box center [576, 104] width 7 height 8
click at [203, 5] on div "Sucursal: [PERSON_NAME] y [PERSON_NAME] ([GEOGRAPHIC_DATA])" at bounding box center [195, 9] width 209 height 18
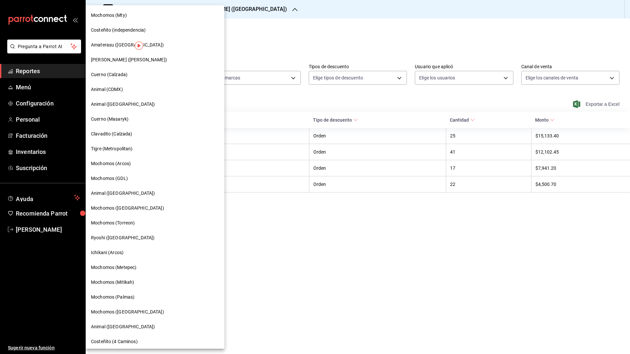
click at [242, 43] on div at bounding box center [315, 177] width 630 height 354
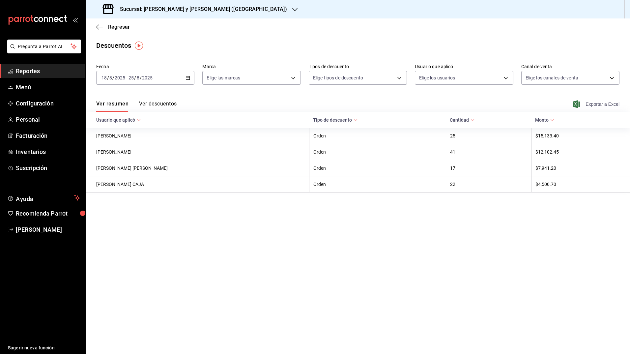
click at [203, 10] on h3 "Sucursal: [PERSON_NAME] y [PERSON_NAME] ([GEOGRAPHIC_DATA])" at bounding box center [201, 9] width 172 height 8
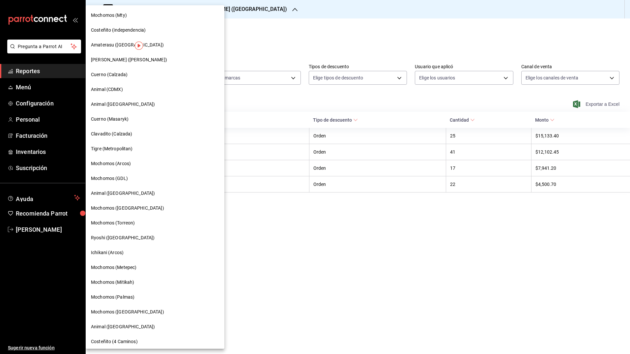
click at [220, 39] on div at bounding box center [315, 177] width 630 height 354
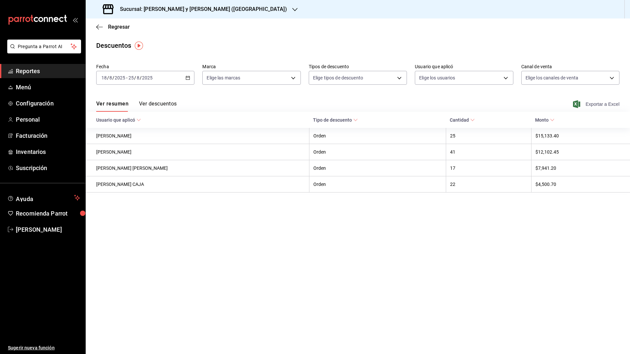
click at [191, 9] on h3 "Sucursal: [PERSON_NAME] y [PERSON_NAME] ([GEOGRAPHIC_DATA])" at bounding box center [201, 9] width 172 height 8
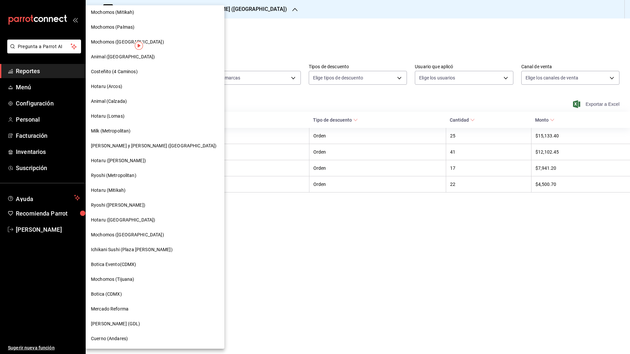
scroll to position [269, 0]
click at [128, 163] on div "Hotaru ([PERSON_NAME])" at bounding box center [155, 160] width 128 height 7
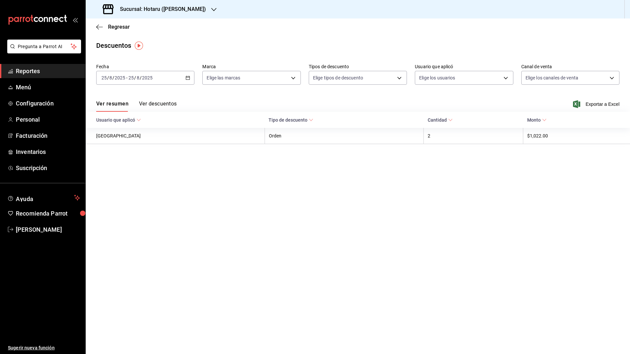
click at [191, 78] on div "[DATE] [DATE] - [DATE] [DATE]" at bounding box center [145, 78] width 98 height 14
click at [130, 172] on span "Rango de fechas" at bounding box center [127, 171] width 51 height 7
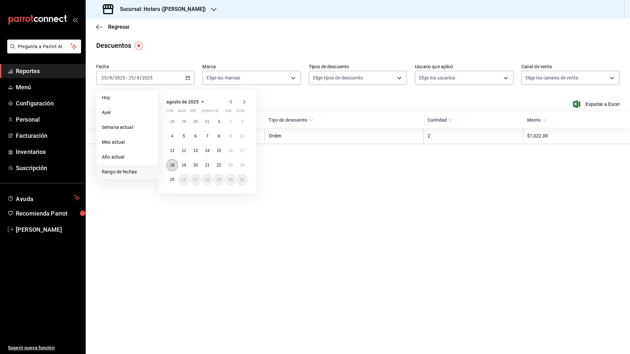
click at [168, 162] on button "18" at bounding box center [172, 165] width 12 height 12
click at [170, 165] on abbr "18" at bounding box center [172, 165] width 4 height 5
click at [171, 177] on button "25" at bounding box center [172, 180] width 12 height 12
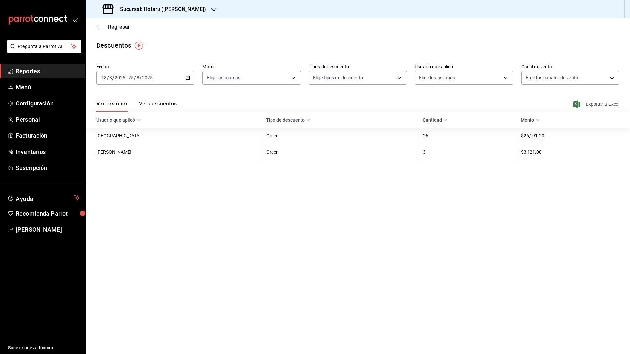
click at [492, 105] on icon "button" at bounding box center [576, 104] width 7 height 8
click at [361, 29] on div "Regresar" at bounding box center [358, 26] width 544 height 17
click at [178, 9] on div "Sucursal: Hotaru ([PERSON_NAME])" at bounding box center [155, 9] width 128 height 18
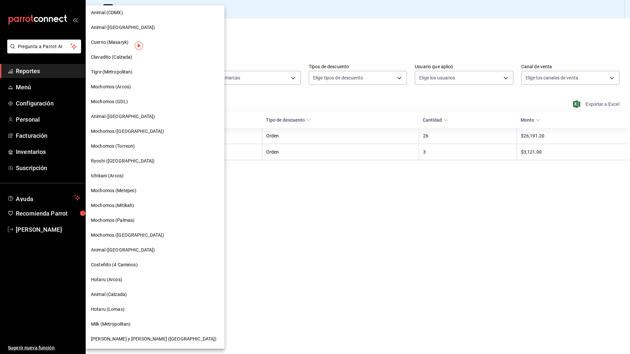
scroll to position [77, 0]
click at [276, 266] on div at bounding box center [315, 177] width 630 height 354
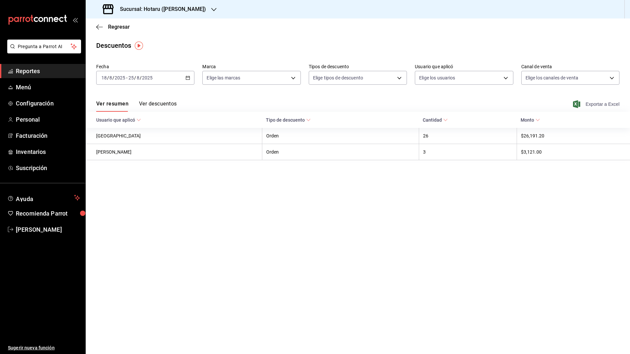
click at [159, 5] on div "Sucursal: Hotaru ([PERSON_NAME])" at bounding box center [155, 9] width 128 height 18
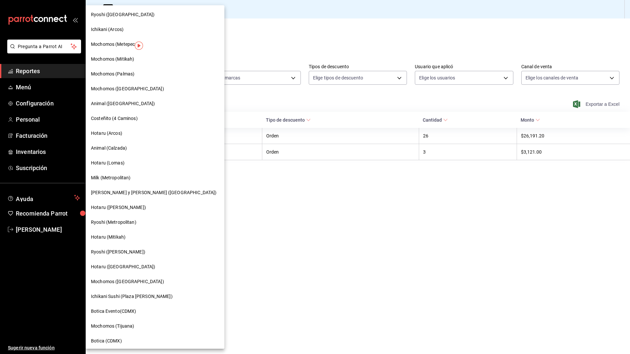
scroll to position [270, 0]
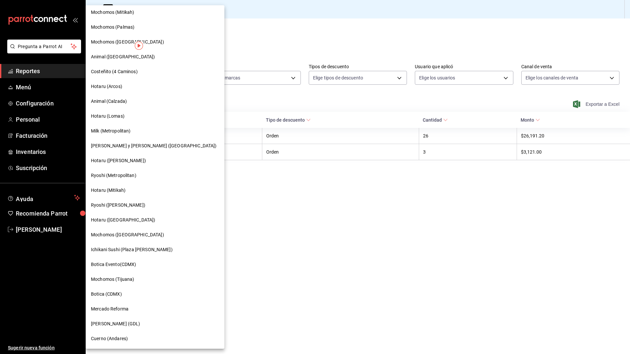
click at [133, 179] on div "Ryoshi (Metropolitan)" at bounding box center [155, 175] width 139 height 15
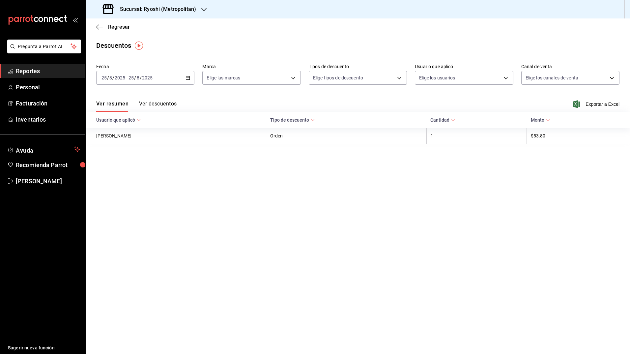
click at [185, 80] on div "[DATE] [DATE] - [DATE] [DATE]" at bounding box center [145, 78] width 98 height 14
click at [133, 173] on span "Rango de fechas" at bounding box center [127, 171] width 51 height 7
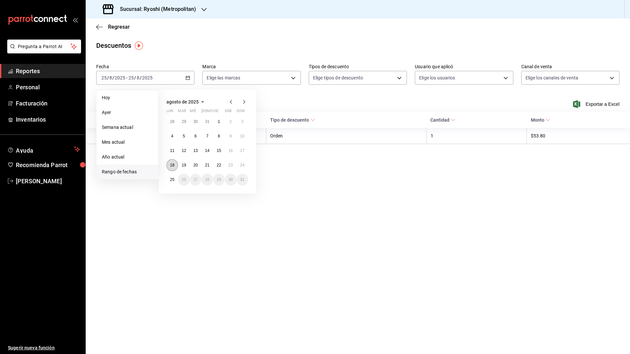
click at [172, 164] on abbr "18" at bounding box center [172, 165] width 4 height 5
click at [172, 177] on abbr "25" at bounding box center [172, 179] width 4 height 5
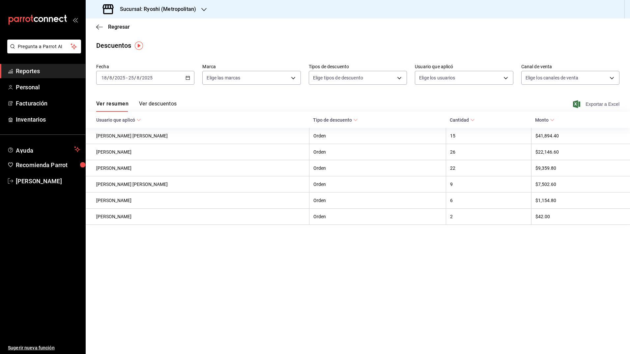
click at [492, 105] on icon "button" at bounding box center [576, 104] width 7 height 8
click at [188, 7] on h3 "Sucursal: Ryoshi (Metropolitan)" at bounding box center [155, 9] width 81 height 8
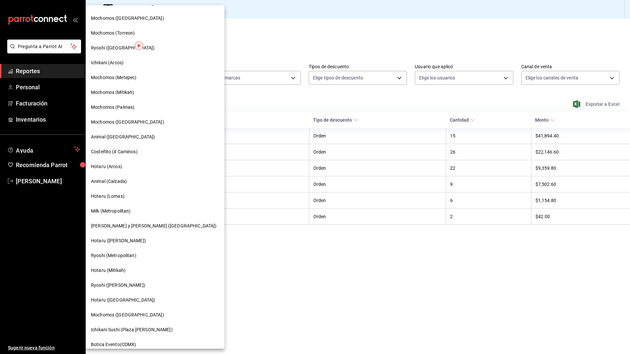
scroll to position [270, 0]
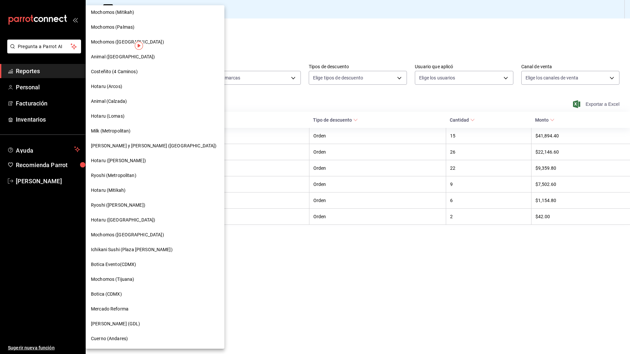
click at [135, 191] on div "Hotaru (Mitikah)" at bounding box center [155, 190] width 128 height 7
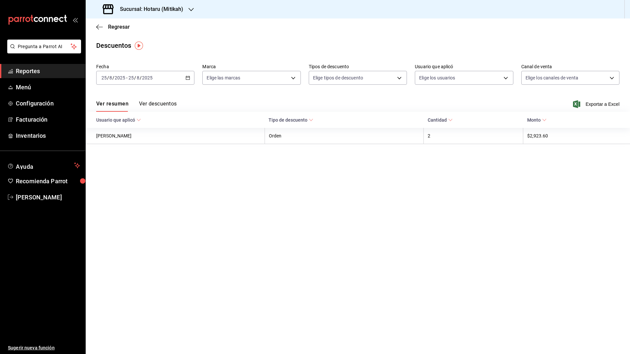
click at [189, 76] on icon "button" at bounding box center [187, 77] width 5 height 5
click at [130, 172] on span "Rango de fechas" at bounding box center [127, 171] width 51 height 7
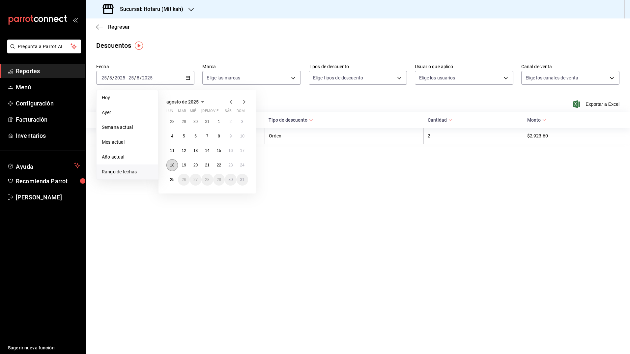
click at [173, 165] on abbr "18" at bounding box center [172, 165] width 4 height 5
click at [171, 178] on abbr "25" at bounding box center [172, 179] width 4 height 5
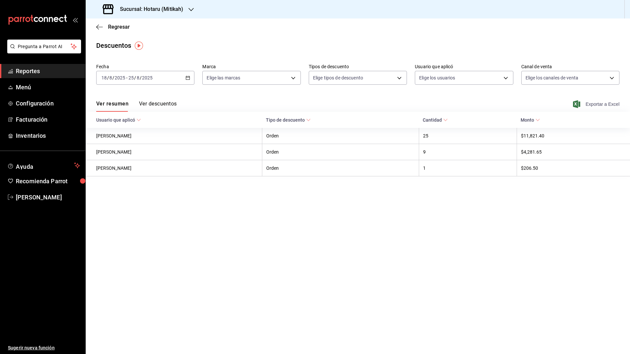
click at [492, 105] on icon "button" at bounding box center [576, 104] width 7 height 8
click at [166, 9] on h3 "Sucursal: Hotaru (Mitikah)" at bounding box center [149, 9] width 69 height 8
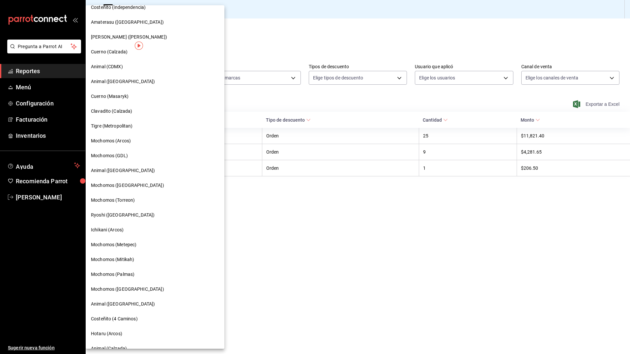
scroll to position [21, 0]
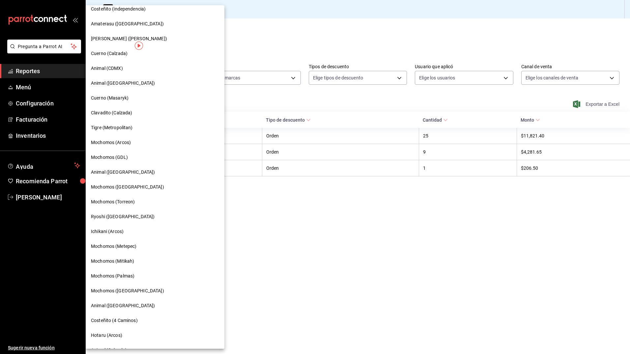
click at [122, 266] on span "Mochomos (Palmas)" at bounding box center [112, 275] width 43 height 7
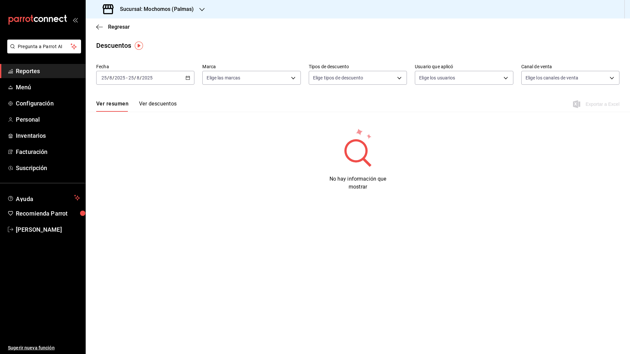
click at [187, 77] on \(Stroke\) "button" at bounding box center [188, 77] width 4 height 0
click at [133, 171] on span "Rango de fechas" at bounding box center [127, 171] width 51 height 7
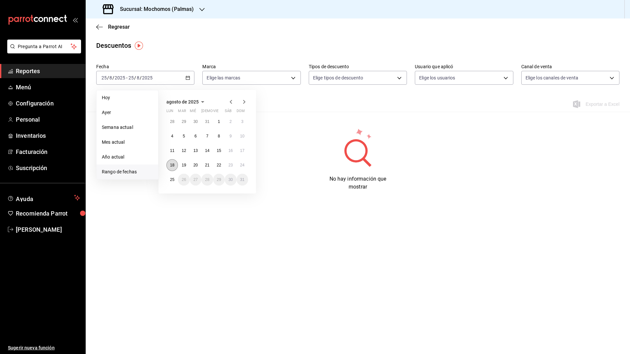
click at [172, 166] on abbr "18" at bounding box center [172, 165] width 4 height 5
click at [173, 181] on abbr "25" at bounding box center [172, 179] width 4 height 5
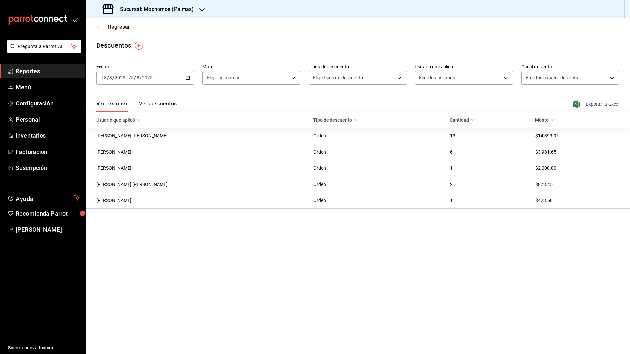
click at [492, 104] on icon "button" at bounding box center [576, 104] width 7 height 8
click at [193, 32] on div "Regresar" at bounding box center [358, 26] width 544 height 17
click at [166, 9] on h3 "Sucursal: Mochomos (Palmas)" at bounding box center [154, 9] width 79 height 8
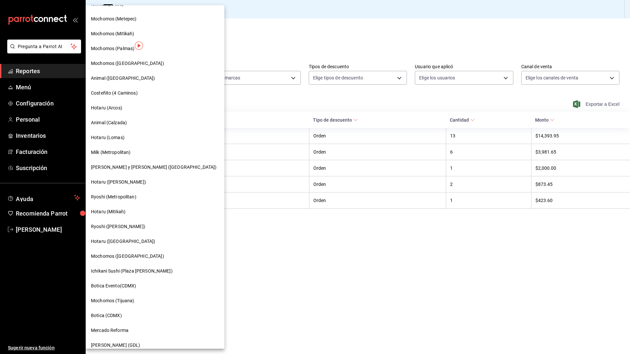
scroll to position [270, 0]
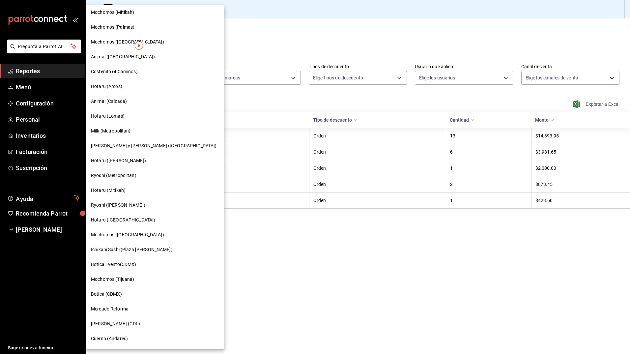
click at [303, 266] on div at bounding box center [315, 177] width 630 height 354
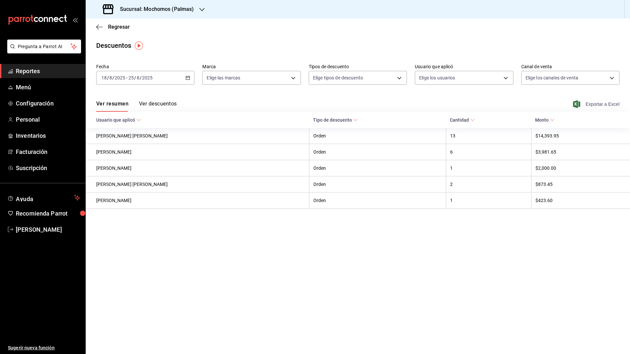
click at [158, 13] on div "Sucursal: Mochomos (Palmas)" at bounding box center [149, 9] width 116 height 18
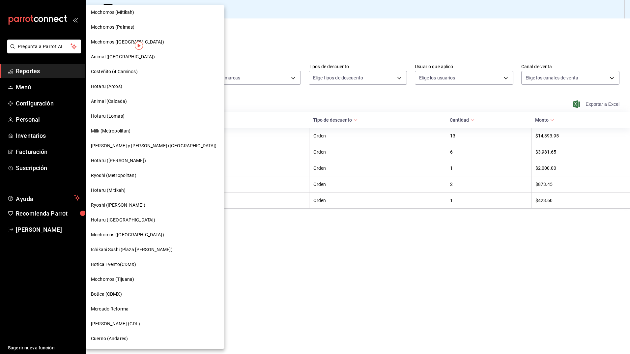
click at [125, 203] on span "Ryoshi ([PERSON_NAME])" at bounding box center [118, 205] width 54 height 7
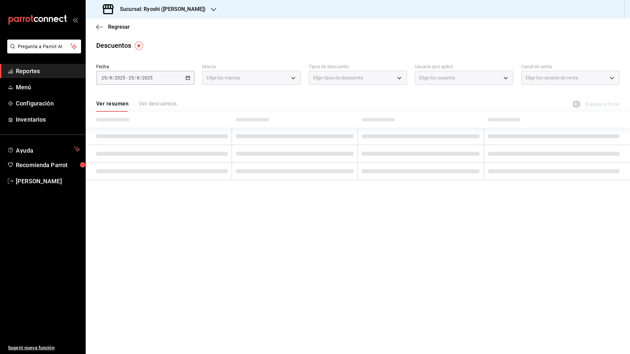
click at [184, 75] on div "[DATE] [DATE] - [DATE] [DATE]" at bounding box center [145, 78] width 98 height 14
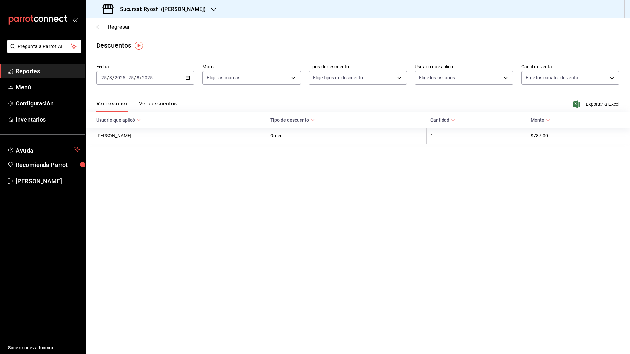
click at [187, 76] on icon "button" at bounding box center [187, 77] width 5 height 5
click at [113, 172] on span "Rango de fechas" at bounding box center [127, 171] width 51 height 7
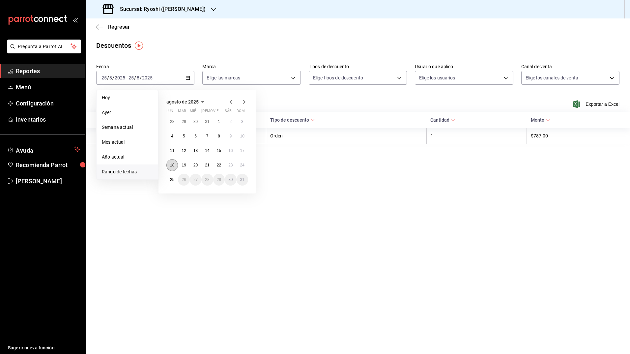
click at [173, 166] on abbr "18" at bounding box center [172, 165] width 4 height 5
click at [172, 178] on abbr "25" at bounding box center [172, 179] width 4 height 5
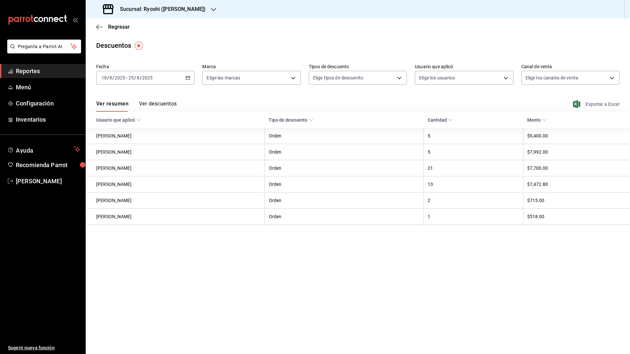
click at [492, 104] on icon "button" at bounding box center [576, 104] width 7 height 8
click at [186, 46] on div "Descuentos" at bounding box center [358, 46] width 544 height 10
click at [168, 12] on h3 "Sucursal: Ryoshi ([PERSON_NAME])" at bounding box center [160, 9] width 91 height 8
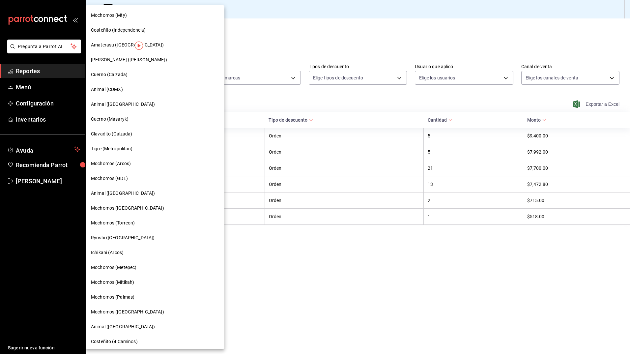
click at [244, 45] on div at bounding box center [315, 177] width 630 height 354
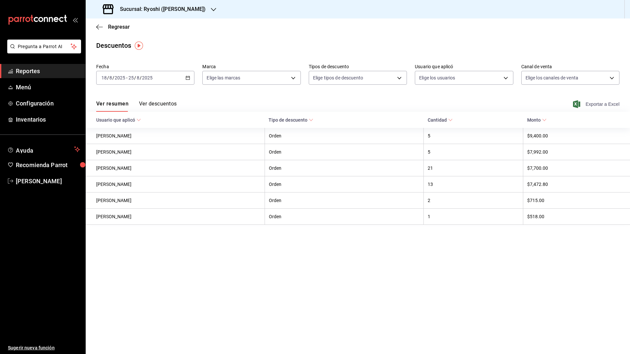
click at [177, 12] on h3 "Sucursal: Ryoshi ([PERSON_NAME])" at bounding box center [160, 9] width 91 height 8
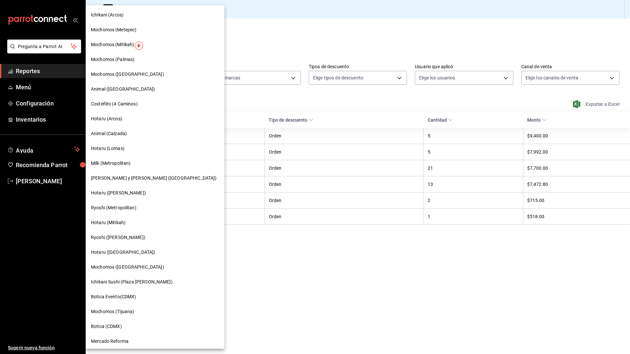
scroll to position [270, 0]
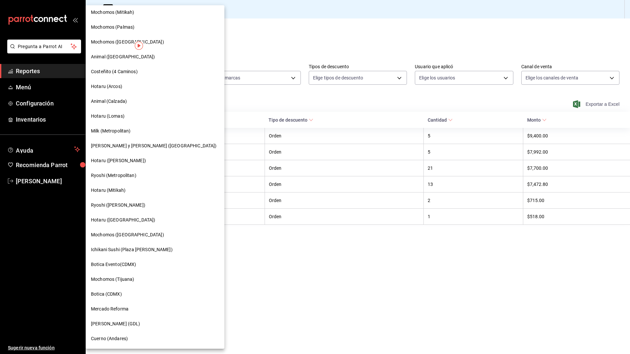
click at [124, 223] on span "Hotaru ([GEOGRAPHIC_DATA])" at bounding box center [123, 219] width 64 height 7
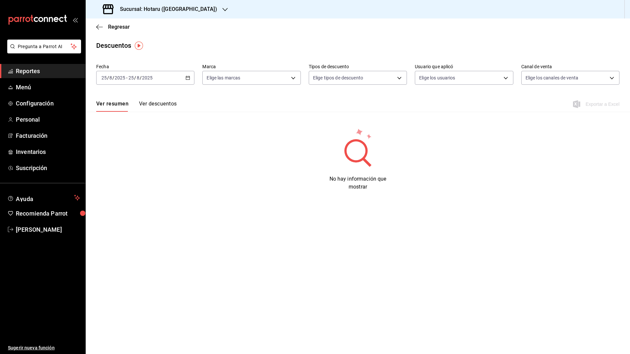
click at [188, 78] on icon "button" at bounding box center [187, 77] width 5 height 5
click at [110, 175] on li "Rango de fechas" at bounding box center [128, 171] width 62 height 15
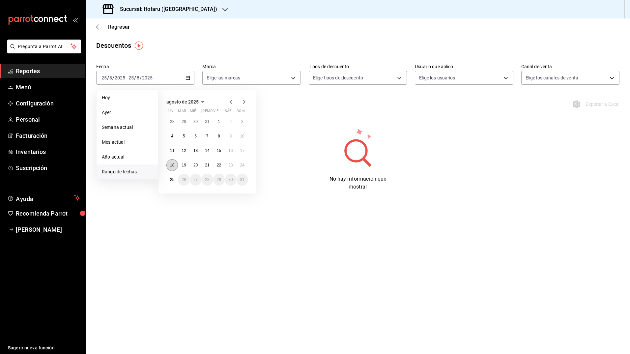
click at [172, 165] on abbr "18" at bounding box center [172, 165] width 4 height 5
click at [171, 180] on abbr "25" at bounding box center [172, 179] width 4 height 5
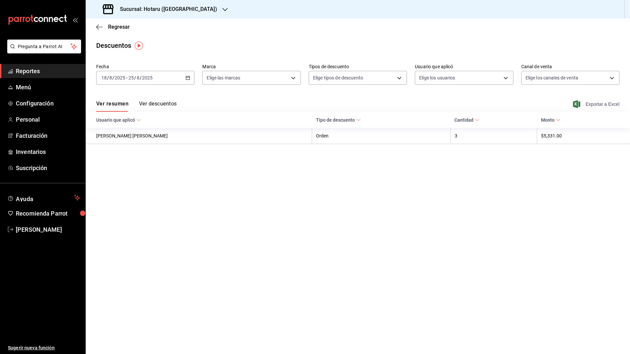
click at [492, 104] on icon "button" at bounding box center [576, 104] width 7 height 8
click at [151, 10] on h3 "Sucursal: Hotaru ([GEOGRAPHIC_DATA])" at bounding box center [166, 9] width 102 height 8
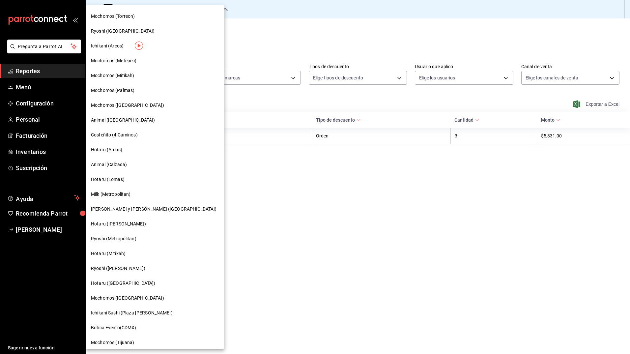
scroll to position [209, 0]
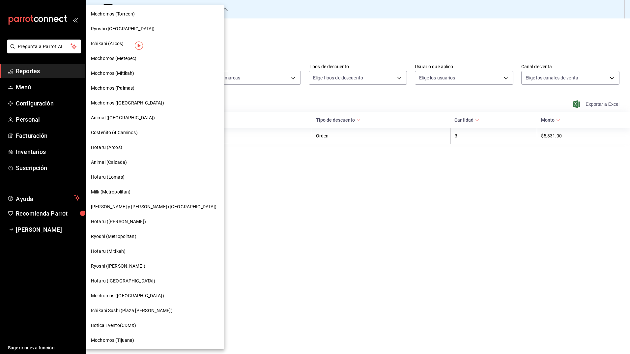
click at [113, 266] on span "Mochomos ([GEOGRAPHIC_DATA])" at bounding box center [127, 295] width 73 height 7
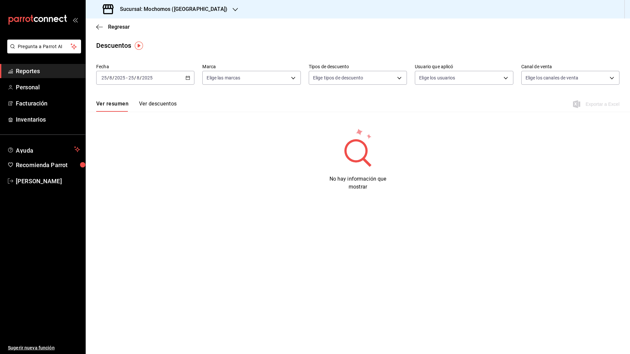
click at [188, 78] on icon "button" at bounding box center [187, 77] width 5 height 5
click at [126, 174] on span "Rango de fechas" at bounding box center [127, 171] width 51 height 7
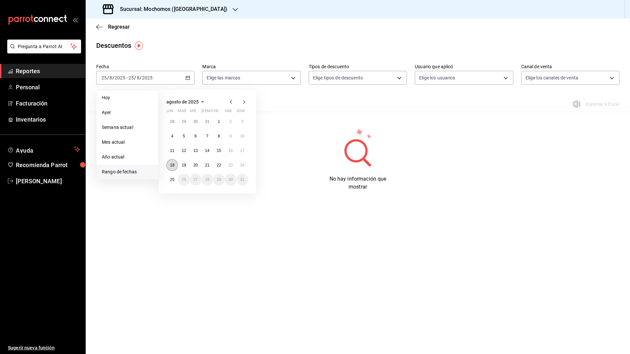
click at [173, 167] on button "18" at bounding box center [172, 165] width 12 height 12
click at [172, 181] on abbr "25" at bounding box center [172, 179] width 4 height 5
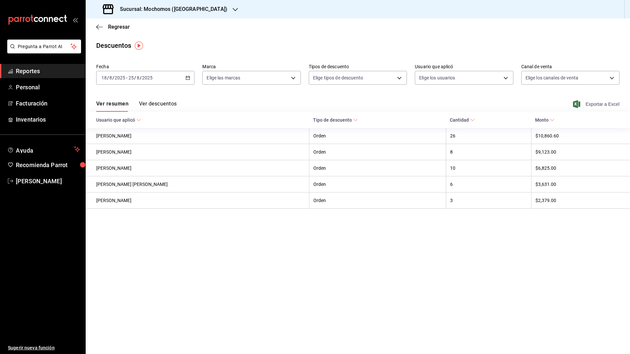
click at [492, 103] on icon "button" at bounding box center [576, 104] width 7 height 8
click at [244, 13] on div "Sucursal: Mochomos ([GEOGRAPHIC_DATA])" at bounding box center [358, 9] width 544 height 18
click at [197, 8] on h3 "Sucursal: Mochomos ([GEOGRAPHIC_DATA])" at bounding box center [171, 9] width 113 height 8
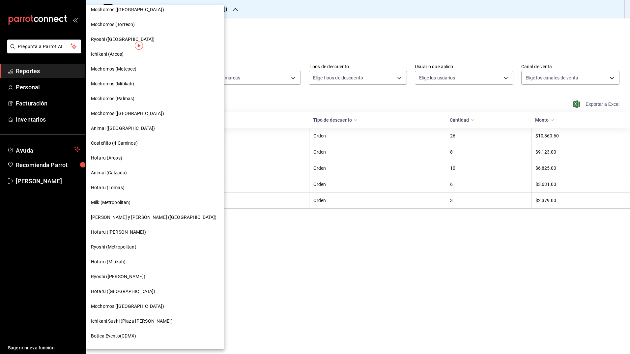
scroll to position [270, 0]
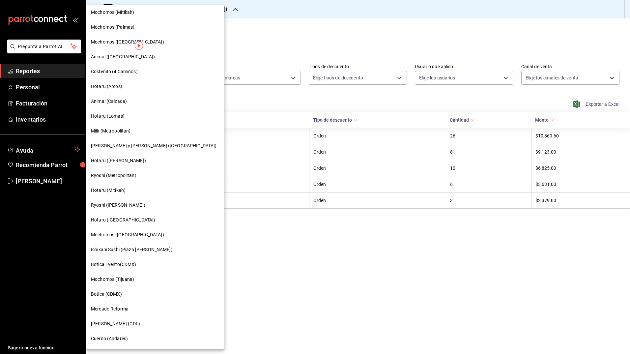
click at [127, 251] on span "Ichikani Sushi (Plaza [PERSON_NAME])" at bounding box center [132, 249] width 82 height 7
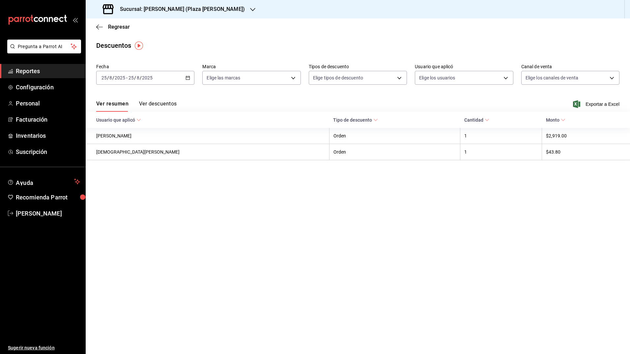
click at [189, 77] on \(Stroke\) "button" at bounding box center [188, 77] width 4 height 0
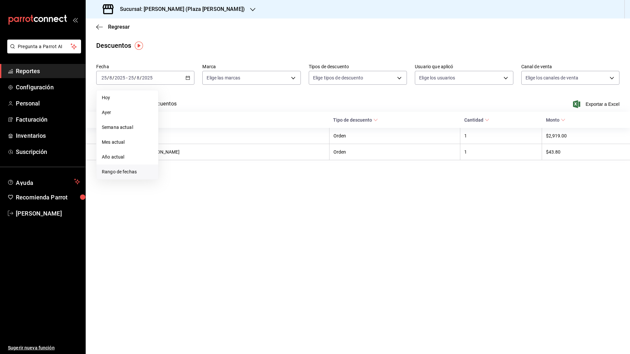
click at [129, 169] on span "Rango de fechas" at bounding box center [127, 171] width 51 height 7
click at [172, 163] on abbr "18" at bounding box center [172, 165] width 4 height 5
click at [172, 177] on button "25" at bounding box center [172, 180] width 12 height 12
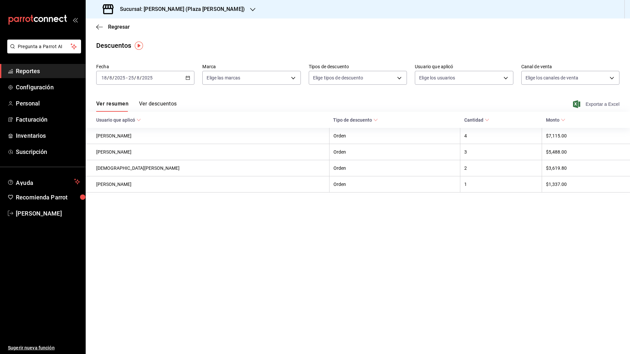
click at [492, 103] on icon "button" at bounding box center [576, 104] width 7 height 8
click at [189, 10] on h3 "Sucursal: [PERSON_NAME] (Plaza [PERSON_NAME])" at bounding box center [180, 9] width 130 height 8
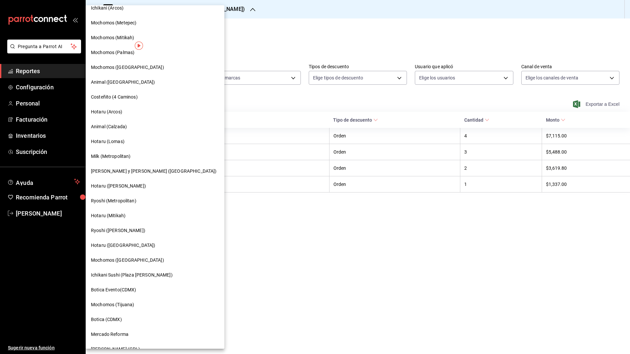
scroll to position [270, 0]
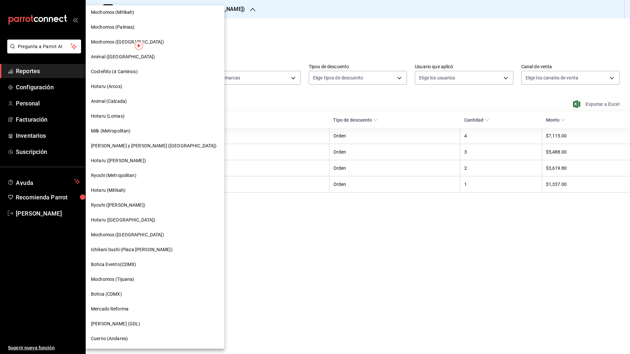
click at [134, 266] on span "Mochomos (Tijuana)" at bounding box center [112, 279] width 43 height 7
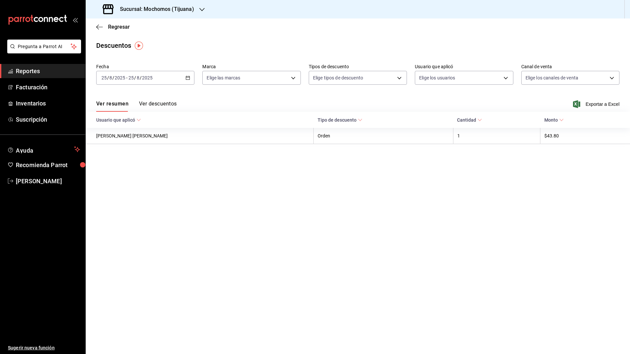
click at [187, 80] on div "[DATE] [DATE] - [DATE] [DATE]" at bounding box center [145, 78] width 98 height 14
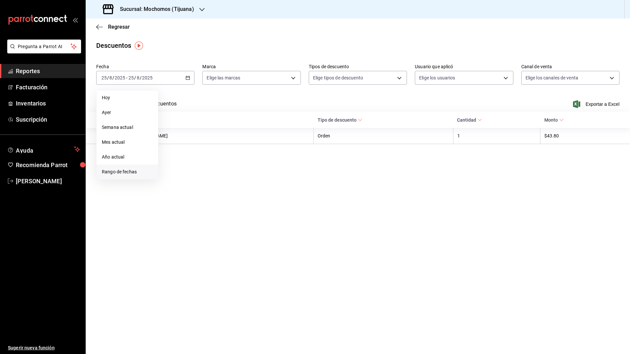
click at [128, 175] on span "Rango de fechas" at bounding box center [127, 171] width 51 height 7
click at [171, 168] on button "18" at bounding box center [172, 165] width 12 height 12
click at [176, 177] on button "25" at bounding box center [172, 180] width 12 height 12
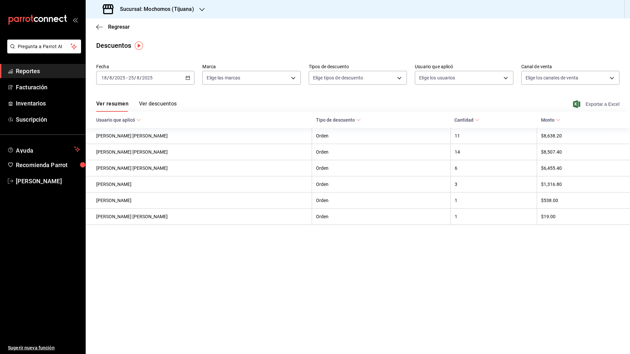
click at [492, 105] on icon "button" at bounding box center [576, 104] width 7 height 8
click at [191, 9] on h3 "Sucursal: Mochomos (Tijuana)" at bounding box center [154, 9] width 79 height 8
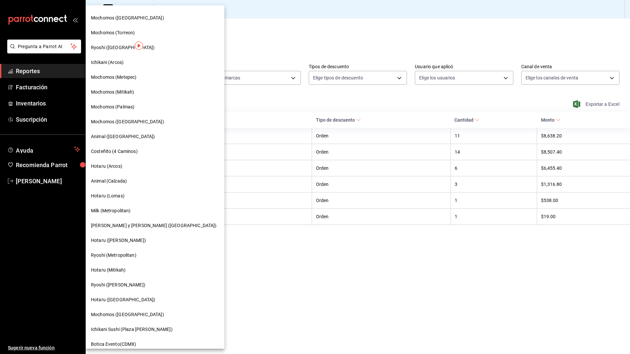
scroll to position [270, 0]
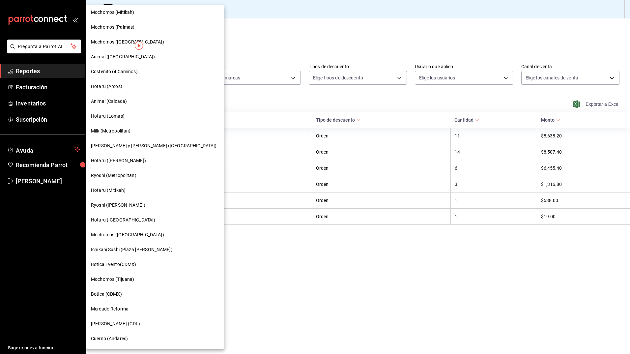
click at [115, 266] on span "Botica (CDMX)" at bounding box center [106, 294] width 31 height 7
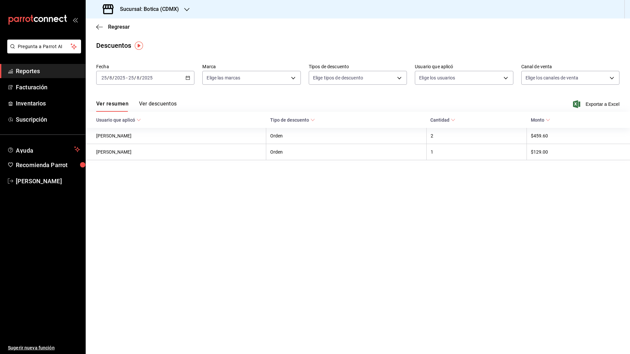
click at [187, 77] on \(Stroke\) "button" at bounding box center [188, 77] width 4 height 0
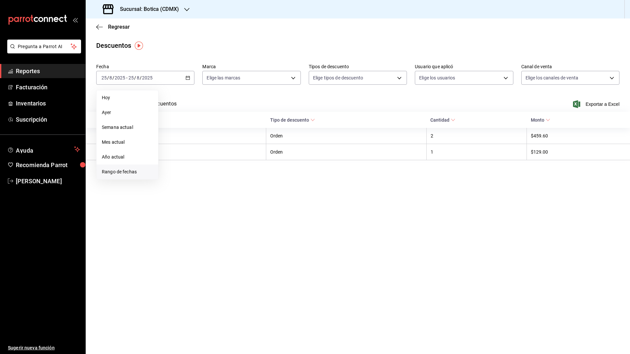
click at [131, 172] on span "Rango de fechas" at bounding box center [127, 171] width 51 height 7
click at [169, 169] on button "18" at bounding box center [172, 165] width 12 height 12
click at [169, 183] on button "25" at bounding box center [172, 180] width 12 height 12
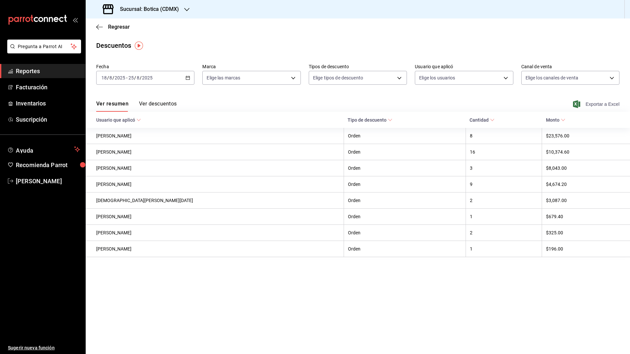
click at [492, 103] on icon "button" at bounding box center [576, 104] width 7 height 8
click at [157, 10] on h3 "Sucursal: Botica (CDMX)" at bounding box center [147, 9] width 64 height 8
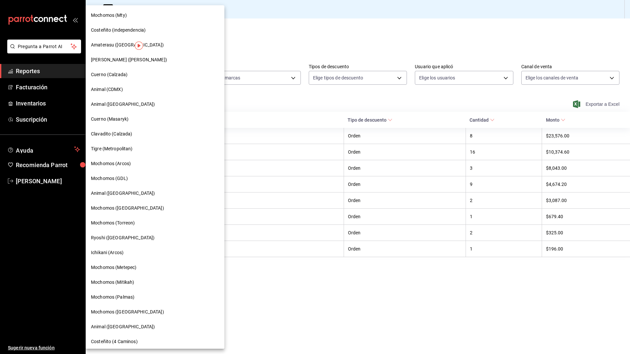
scroll to position [270, 0]
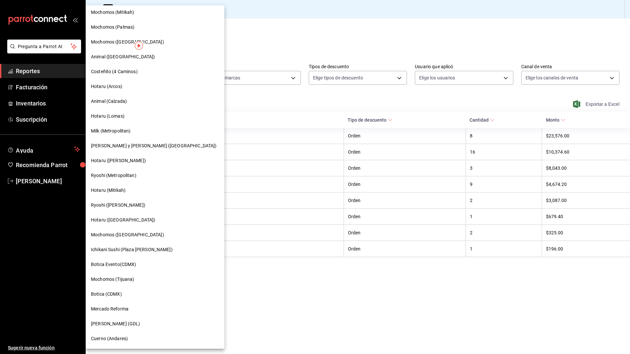
click at [121, 266] on span "Mercado Reforma" at bounding box center [110, 308] width 38 height 7
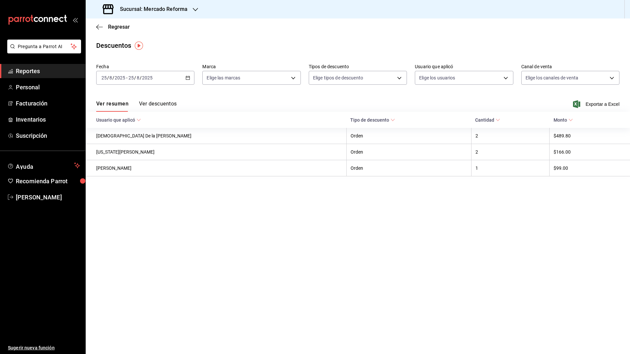
click at [188, 78] on icon "button" at bounding box center [187, 77] width 5 height 5
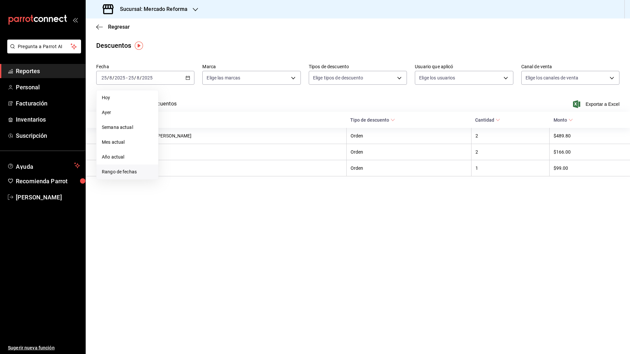
click at [121, 173] on span "Rango de fechas" at bounding box center [127, 171] width 51 height 7
click at [168, 167] on button "18" at bounding box center [172, 165] width 12 height 12
click at [171, 181] on abbr "25" at bounding box center [172, 179] width 4 height 5
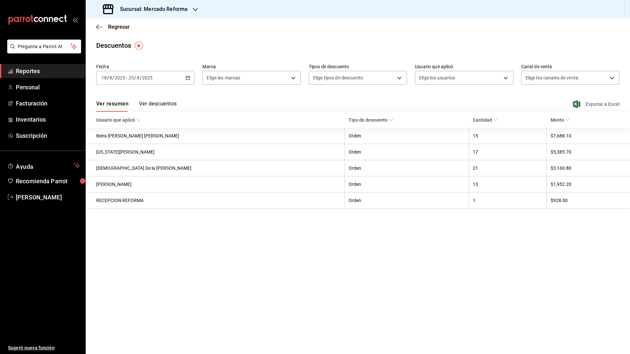
click at [492, 104] on icon "button" at bounding box center [576, 104] width 7 height 8
click at [173, 9] on h3 "Sucursal: Mercado Reforma" at bounding box center [151, 9] width 73 height 8
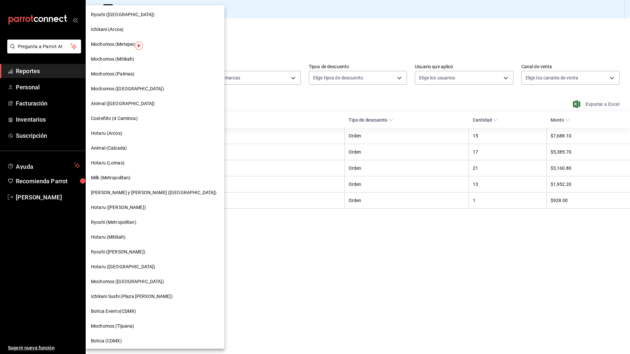
scroll to position [223, 0]
click at [280, 252] on div at bounding box center [315, 177] width 630 height 354
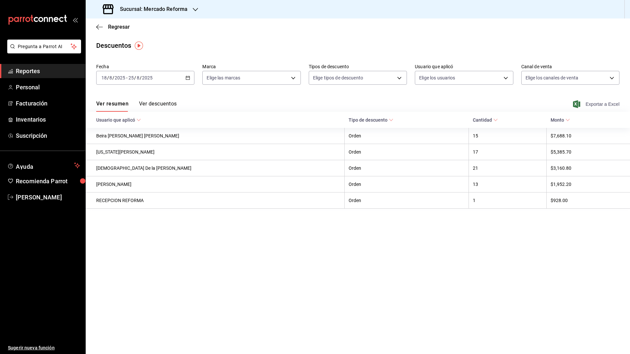
click at [180, 14] on div "Sucursal: Mercado Reforma" at bounding box center [146, 9] width 110 height 18
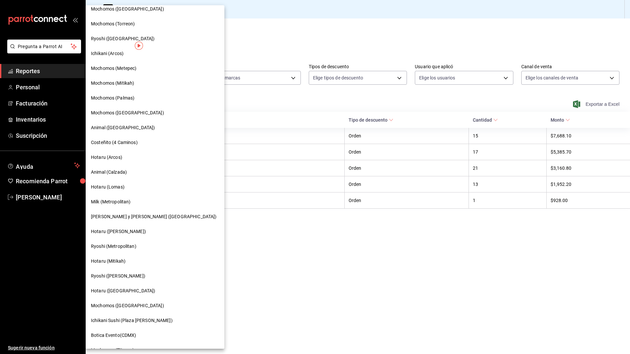
scroll to position [270, 0]
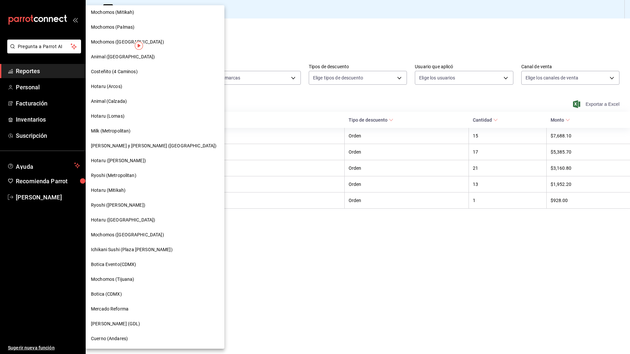
click at [116, 266] on div "[PERSON_NAME] (GDL)" at bounding box center [155, 323] width 128 height 7
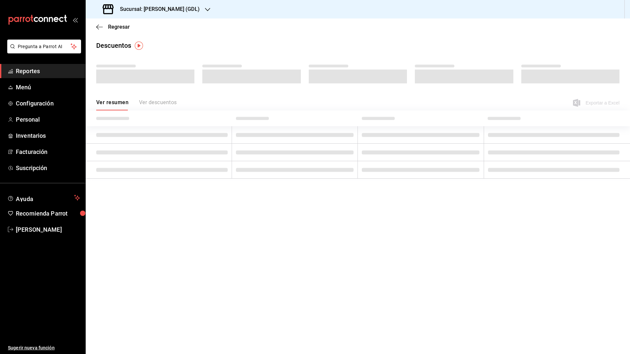
click at [154, 5] on h3 "Sucursal: [PERSON_NAME] (GDL)" at bounding box center [157, 9] width 85 height 8
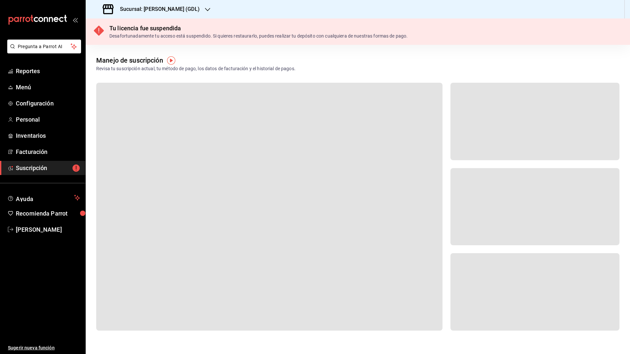
click at [145, 3] on div "Sucursal: [PERSON_NAME] (GDL)" at bounding box center [152, 9] width 122 height 18
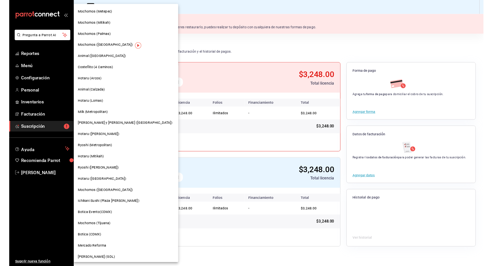
scroll to position [270, 0]
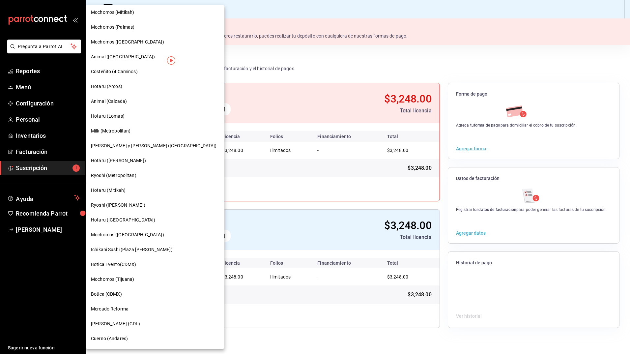
click at [118, 266] on span "Cuerno (Andares)" at bounding box center [109, 338] width 37 height 7
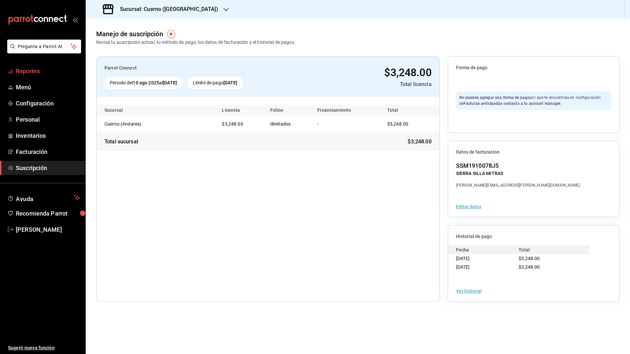
click at [29, 70] on span "Reportes" at bounding box center [48, 71] width 64 height 9
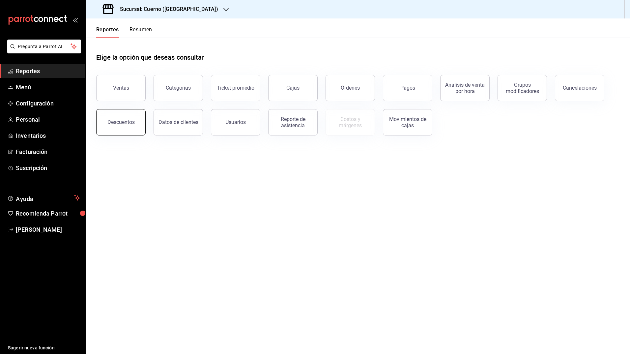
click at [108, 116] on button "Descuentos" at bounding box center [120, 122] width 49 height 26
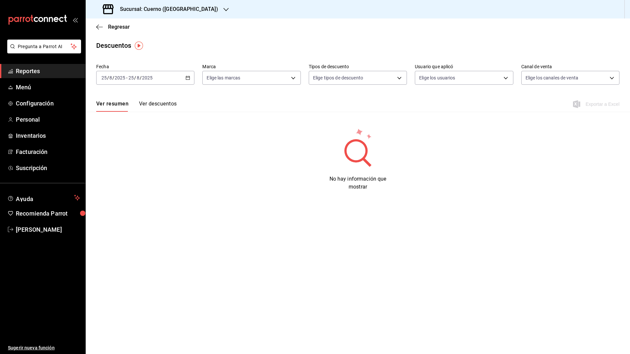
click at [190, 78] on icon "button" at bounding box center [187, 77] width 5 height 5
click at [126, 174] on span "Rango de fechas" at bounding box center [127, 171] width 51 height 7
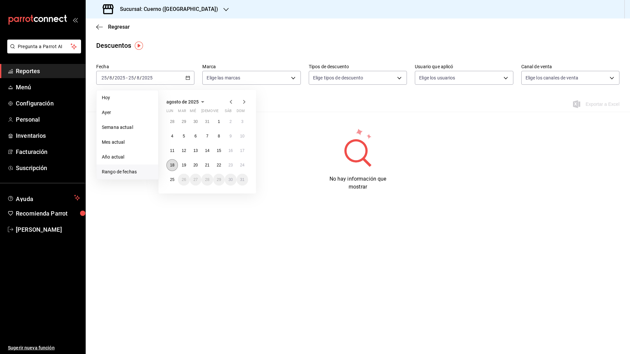
click at [171, 163] on abbr "18" at bounding box center [172, 165] width 4 height 5
click at [173, 177] on button "25" at bounding box center [172, 180] width 12 height 12
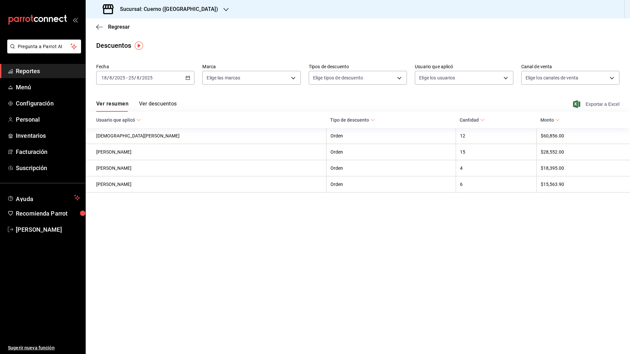
click at [492, 103] on icon "button" at bounding box center [576, 104] width 7 height 8
